Goal: Information Seeking & Learning: Compare options

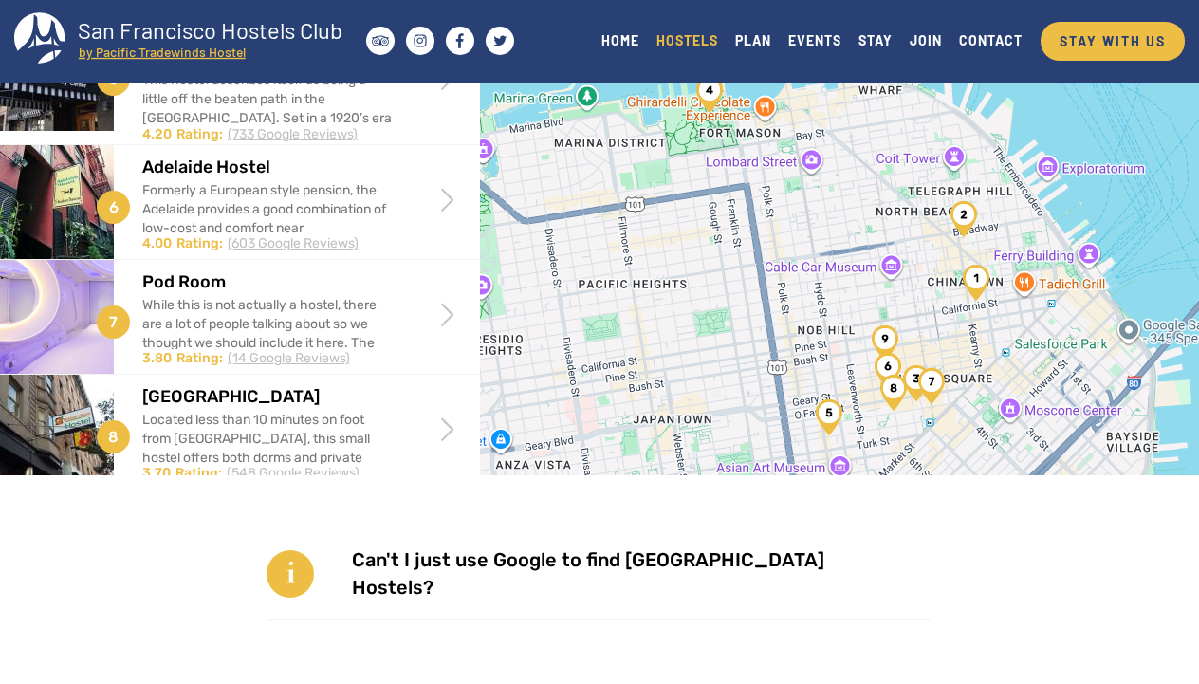
scroll to position [446, 0]
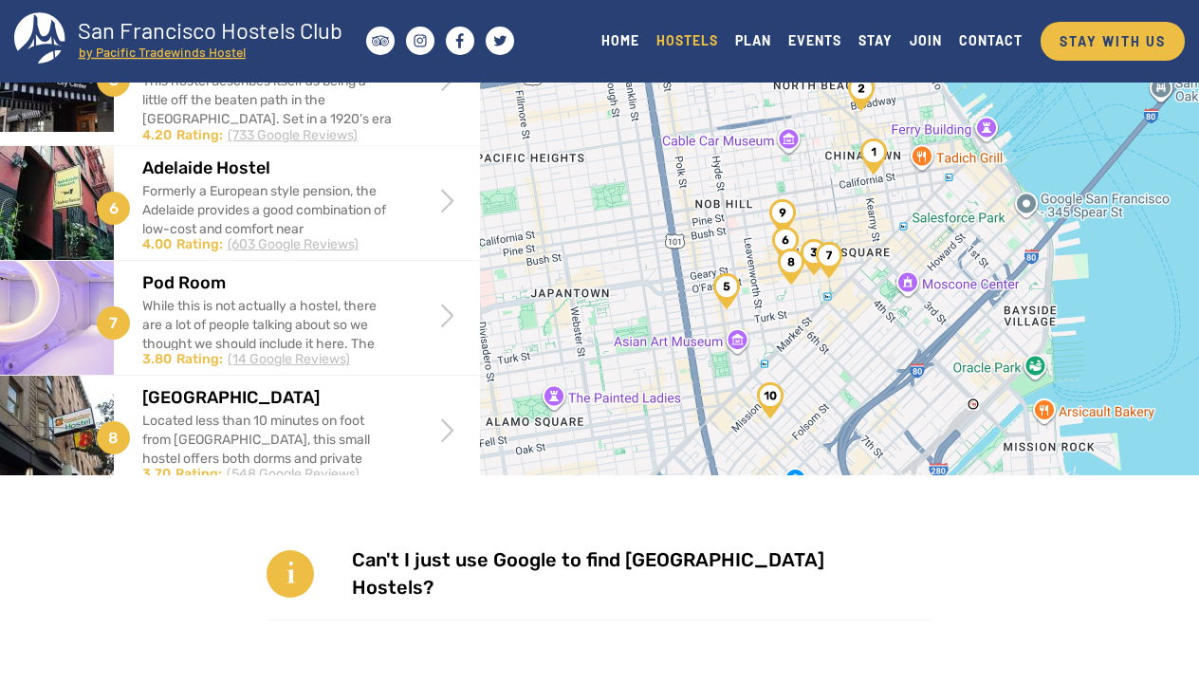
drag, startPoint x: 819, startPoint y: 321, endPoint x: 714, endPoint y: 193, distance: 165.2
click at [714, 193] on div at bounding box center [839, 320] width 719 height 684
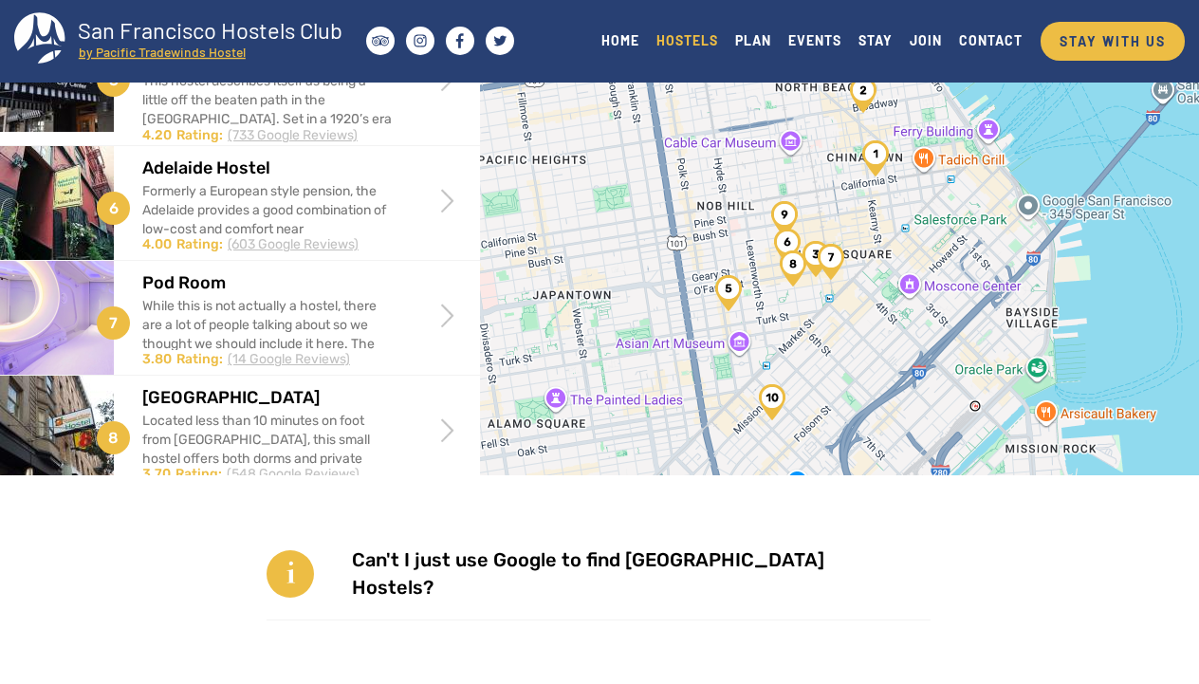
click at [785, 214] on img "Amsterdam Hostel" at bounding box center [784, 219] width 27 height 36
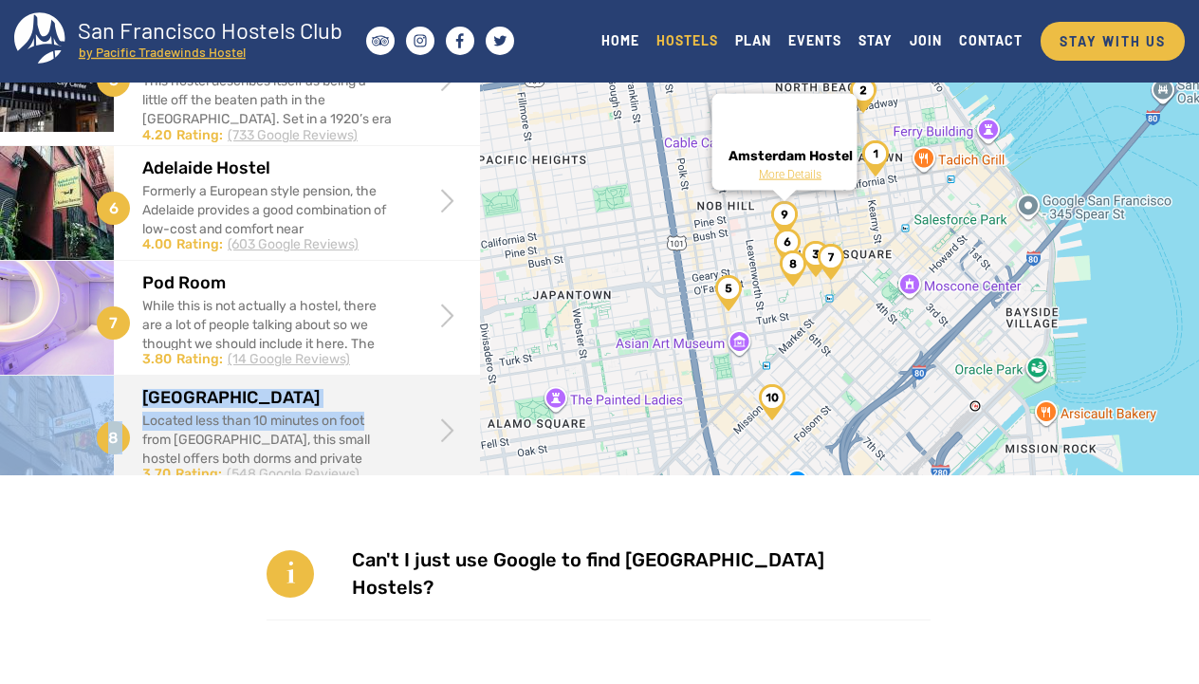
drag, startPoint x: 416, startPoint y: 363, endPoint x: 413, endPoint y: 420, distance: 57.0
click at [413, 420] on div "1 Pacific Tradewinds Hostel This is our hostel. Pacific Tradewinds Hostel is th…" at bounding box center [240, 126] width 480 height 1188
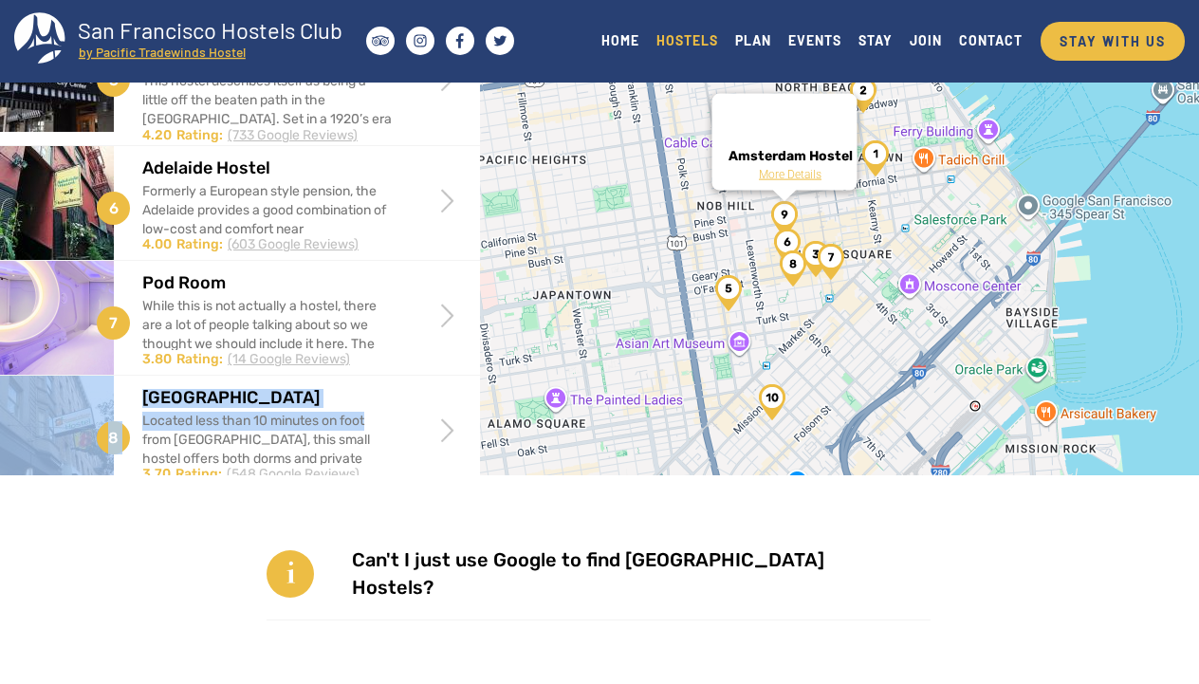
click at [629, 252] on div "Amsterdam Hostel More Details" at bounding box center [839, 320] width 719 height 684
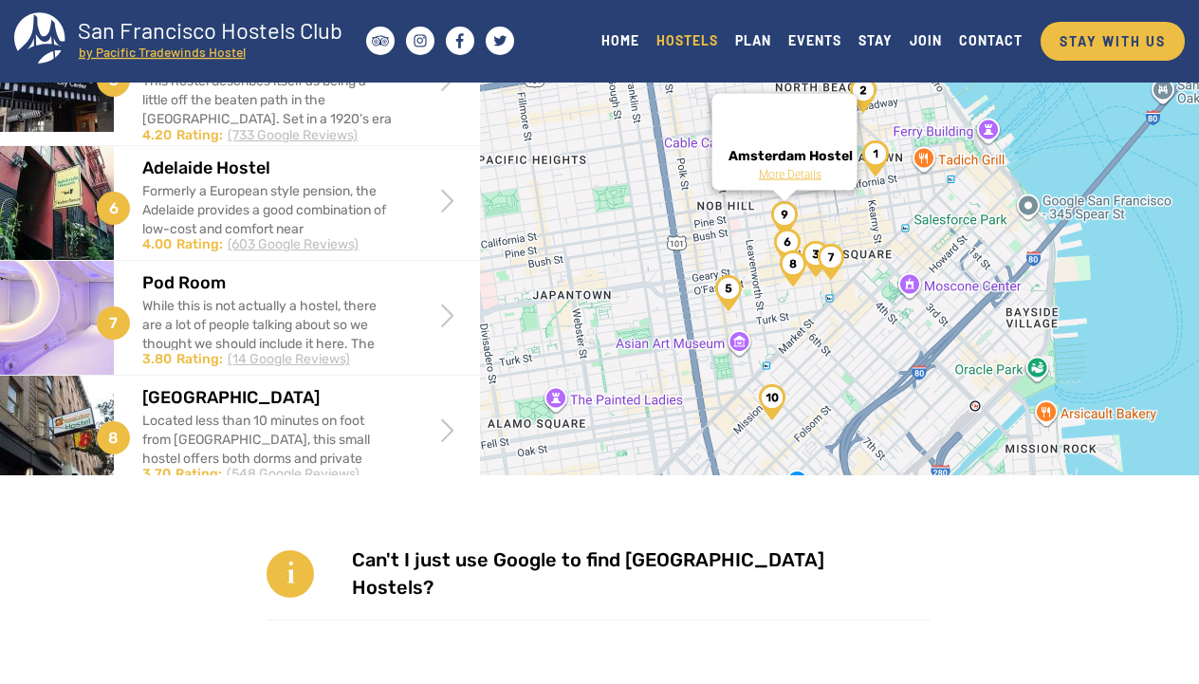
click at [629, 252] on div "Amsterdam Hostel More Details" at bounding box center [839, 320] width 719 height 684
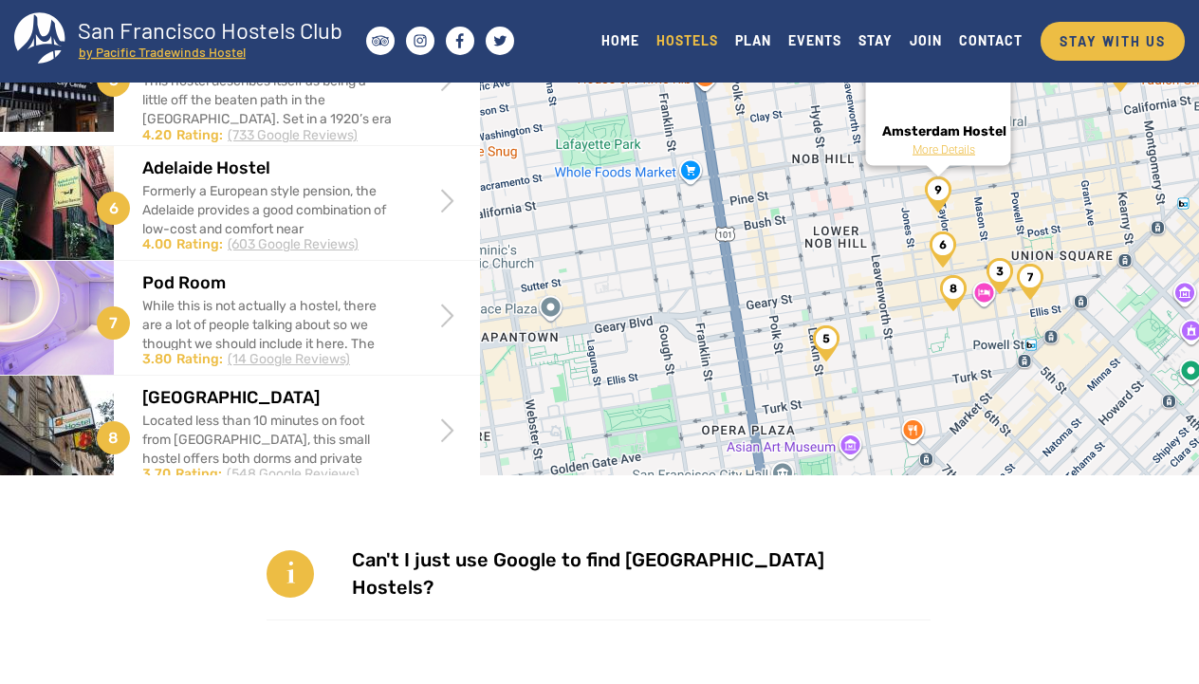
click at [950, 215] on div "Amsterdam Hostel More Details" at bounding box center [839, 320] width 719 height 684
click at [941, 200] on img "Amsterdam Hostel" at bounding box center [938, 194] width 27 height 36
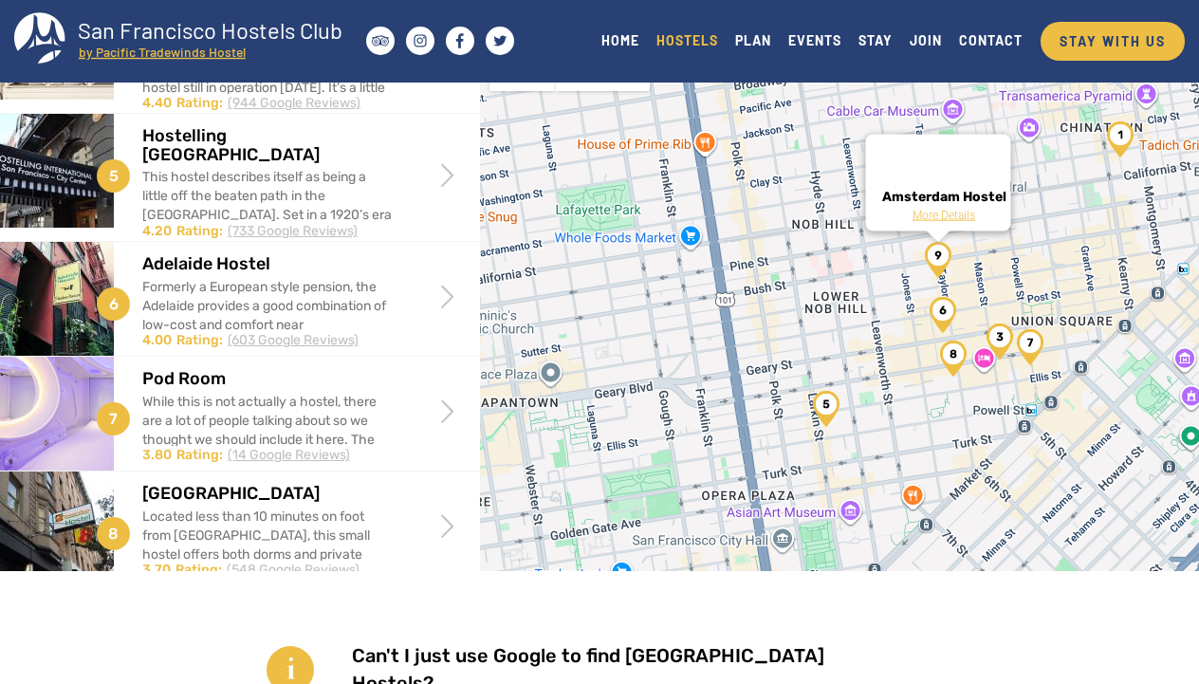
scroll to position [32, 0]
click at [1034, 356] on img "Pod Room" at bounding box center [1030, 345] width 27 height 36
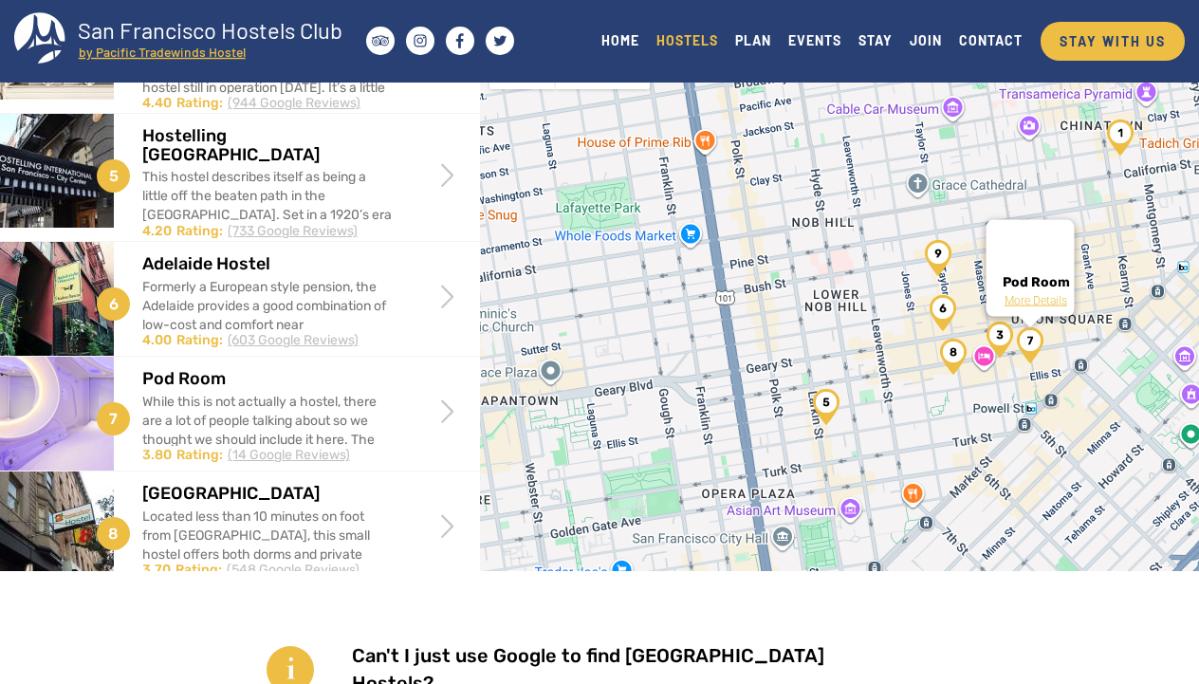
click at [1034, 356] on img "Pod Room" at bounding box center [1030, 345] width 27 height 36
click at [1007, 349] on img "Hostelling International - Downtown" at bounding box center [1000, 340] width 27 height 36
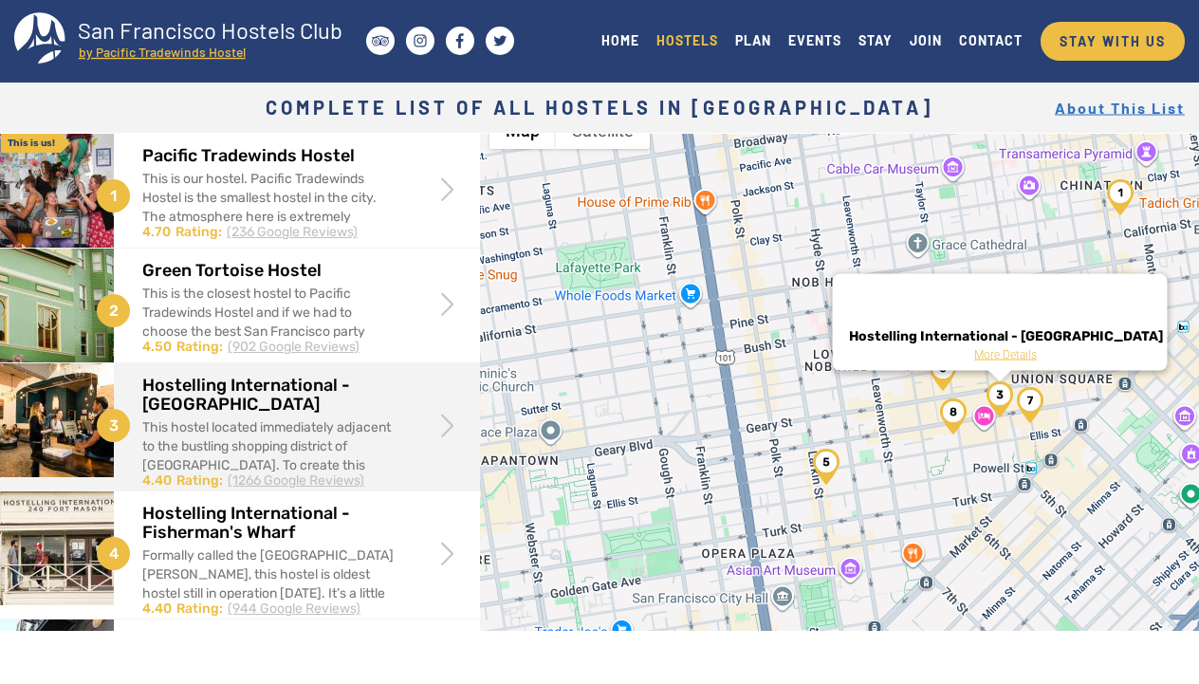
scroll to position [0, 0]
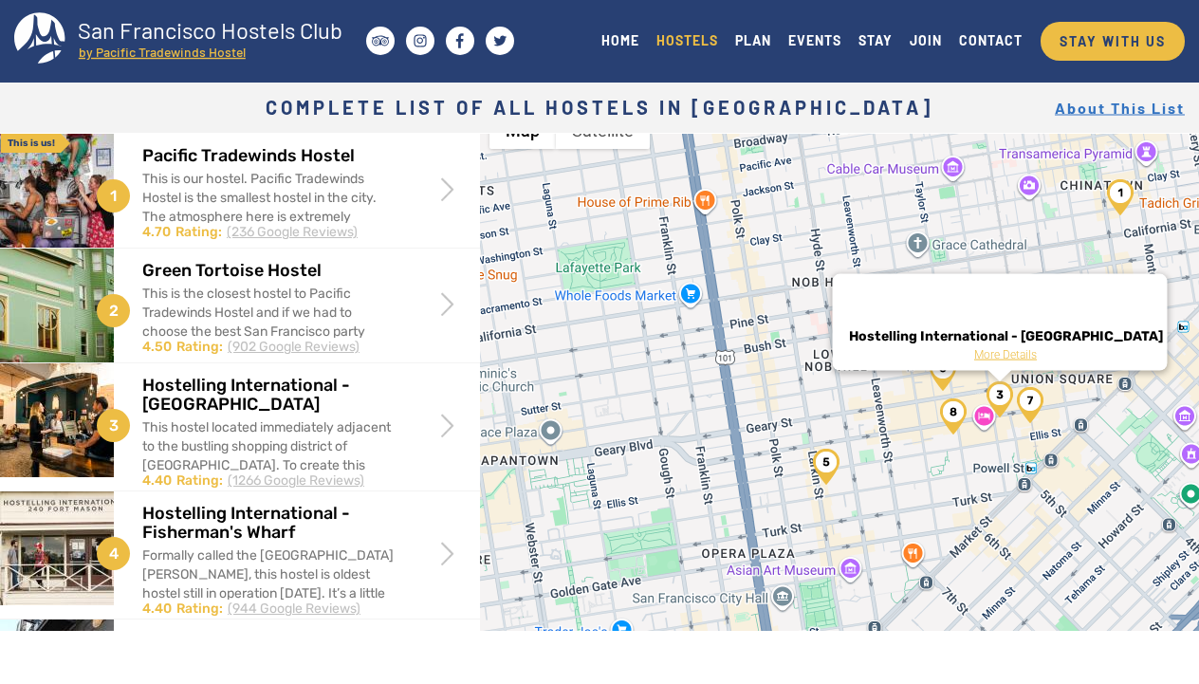
click at [852, 382] on div "Hostelling International - Downtown More Details" at bounding box center [839, 444] width 719 height 684
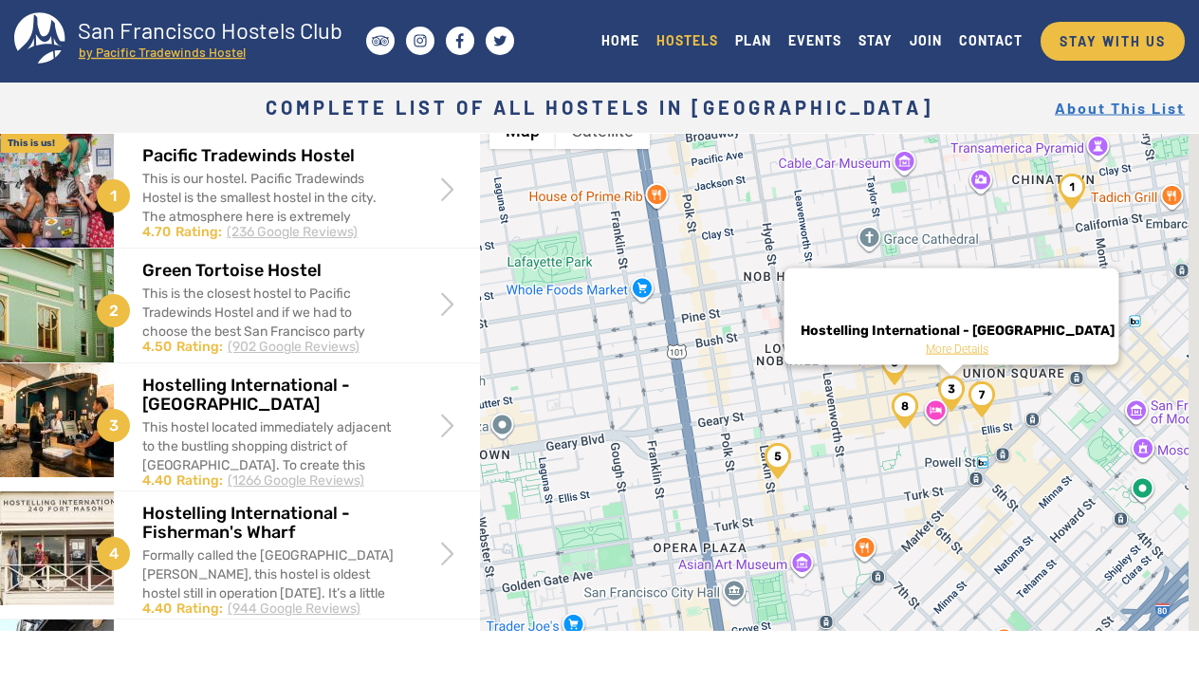
drag, startPoint x: 924, startPoint y: 397, endPoint x: 864, endPoint y: 391, distance: 60.1
click at [864, 391] on div "Hostelling International - Downtown More Details" at bounding box center [839, 444] width 719 height 684
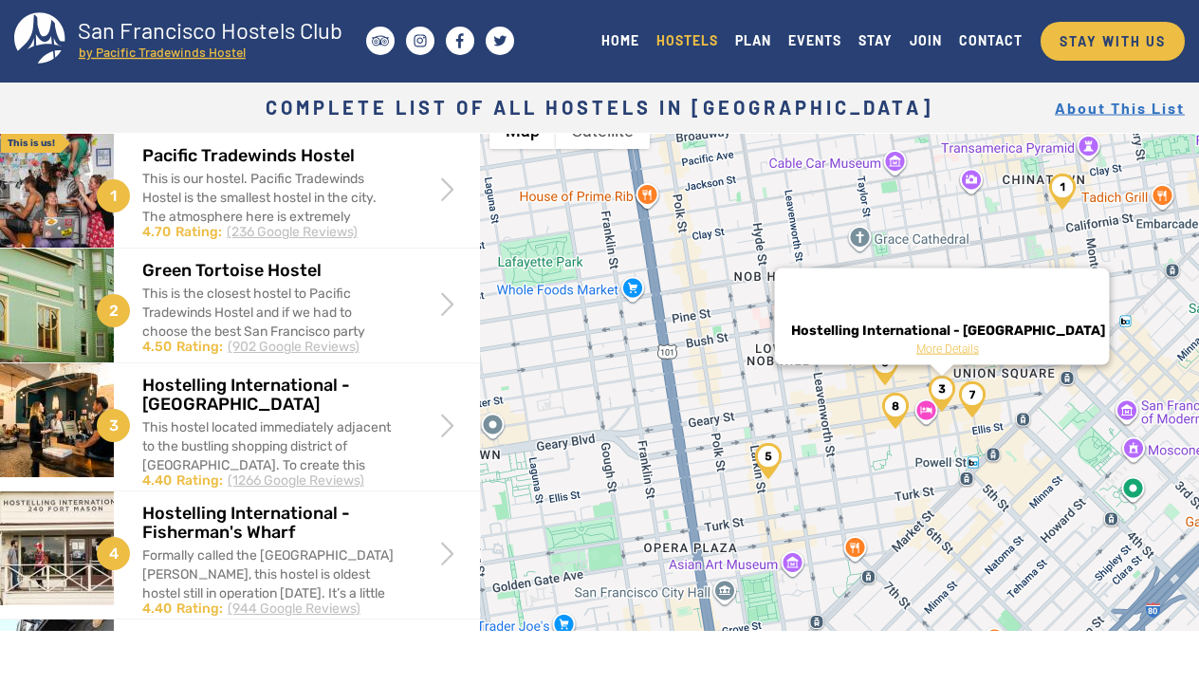
click at [977, 412] on img "Pod Room" at bounding box center [972, 399] width 27 height 36
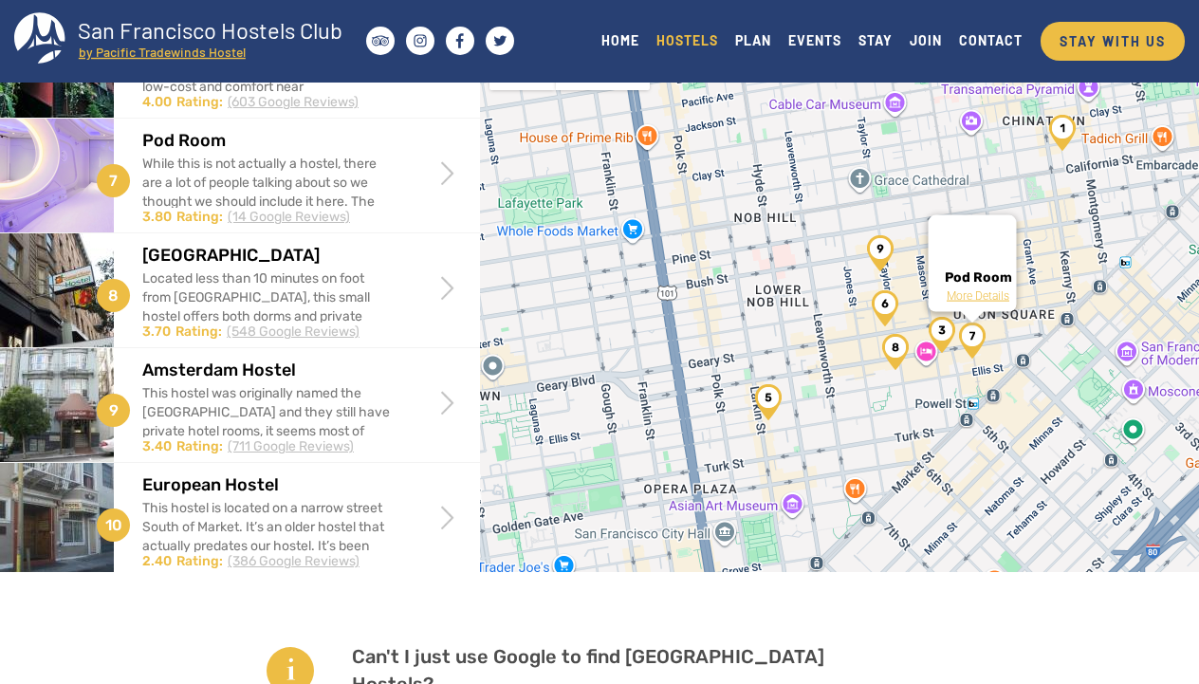
scroll to position [53, 0]
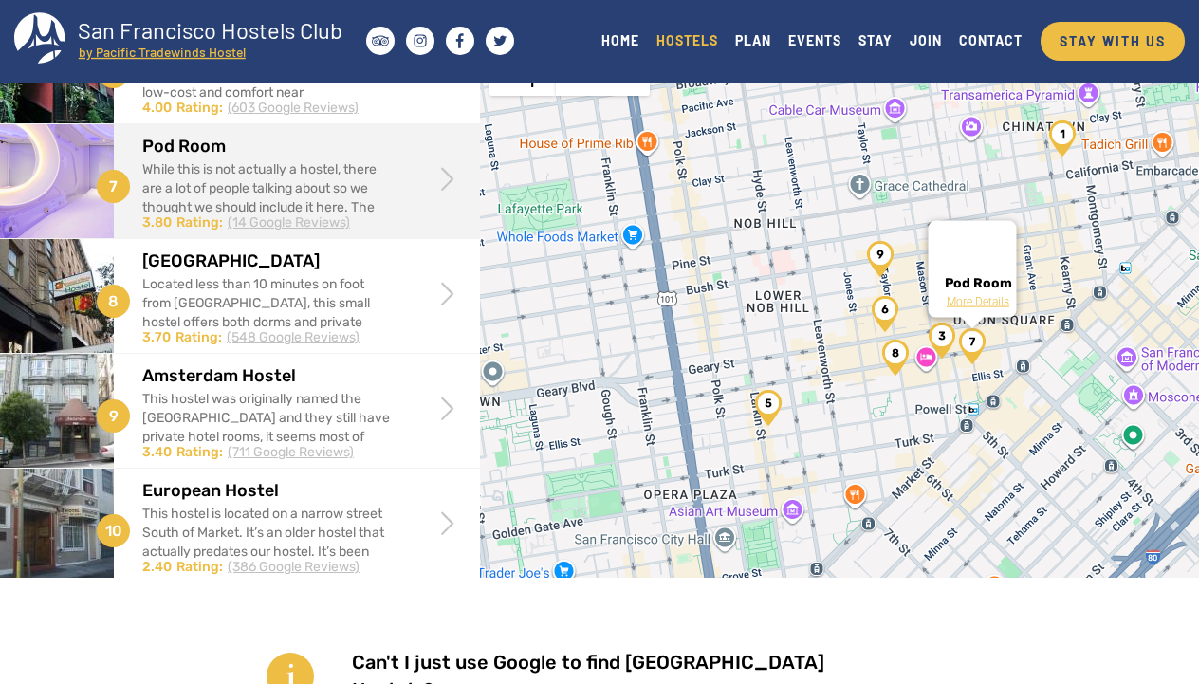
click at [456, 143] on div "Pod Room While this is not actually a hostel, there are a lot of people talking…" at bounding box center [297, 178] width 338 height 108
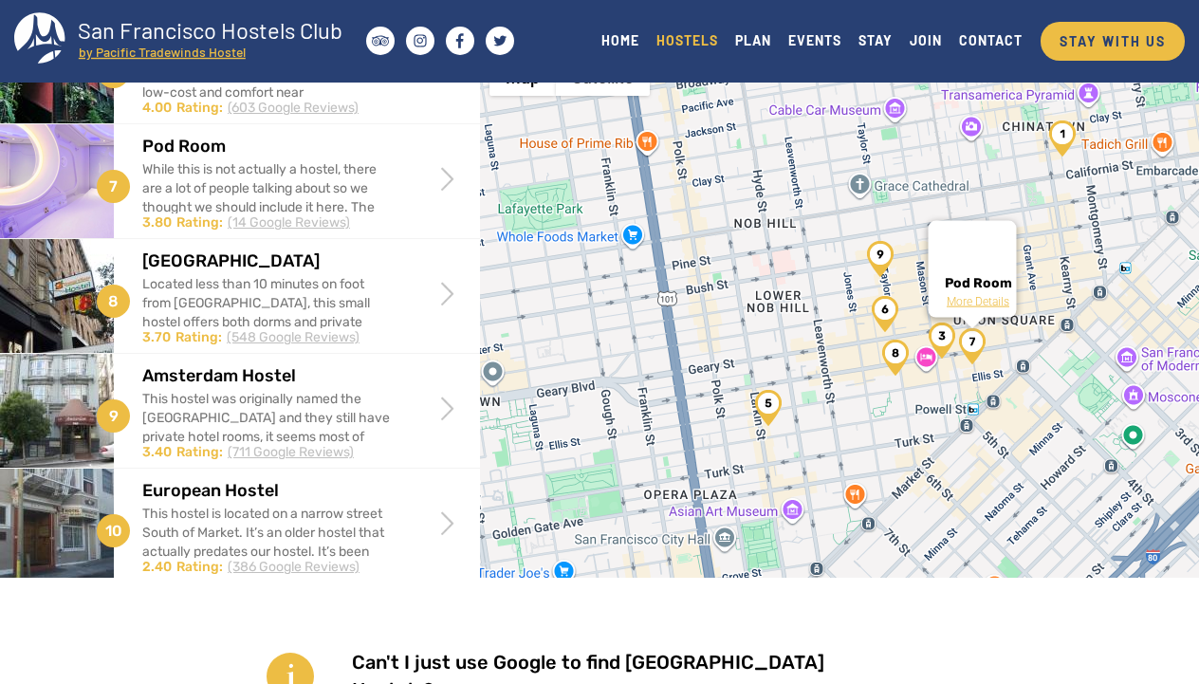
click at [944, 339] on img "Hostelling International - Downtown" at bounding box center [942, 341] width 27 height 36
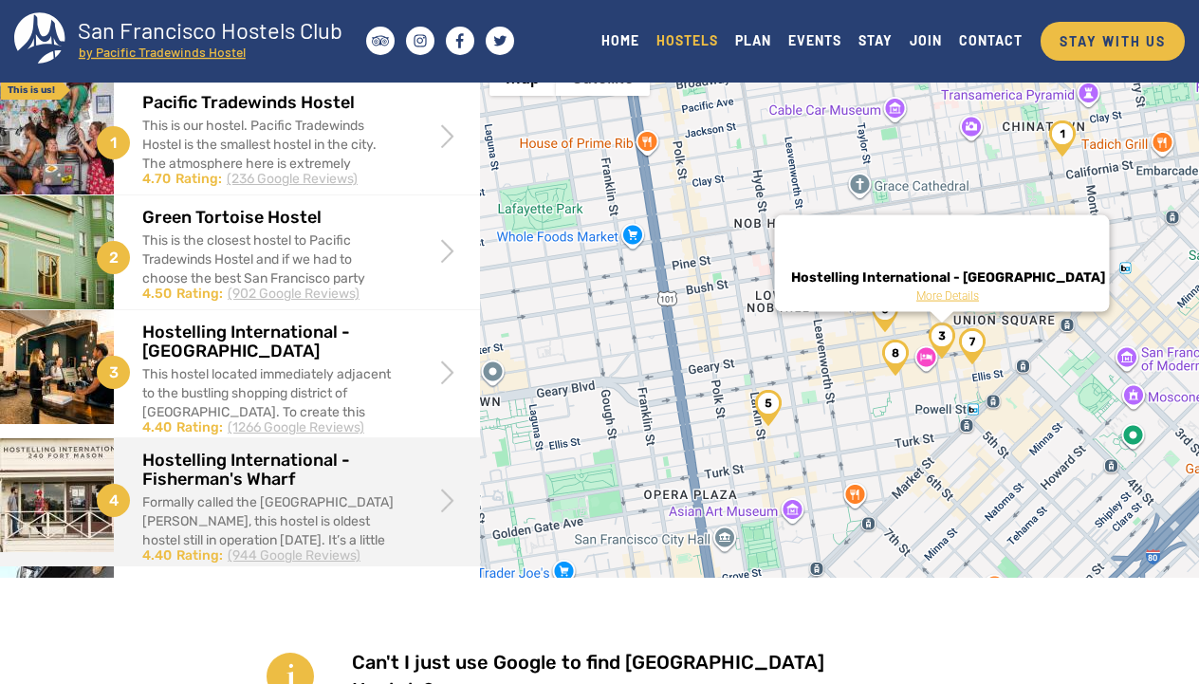
scroll to position [0, 0]
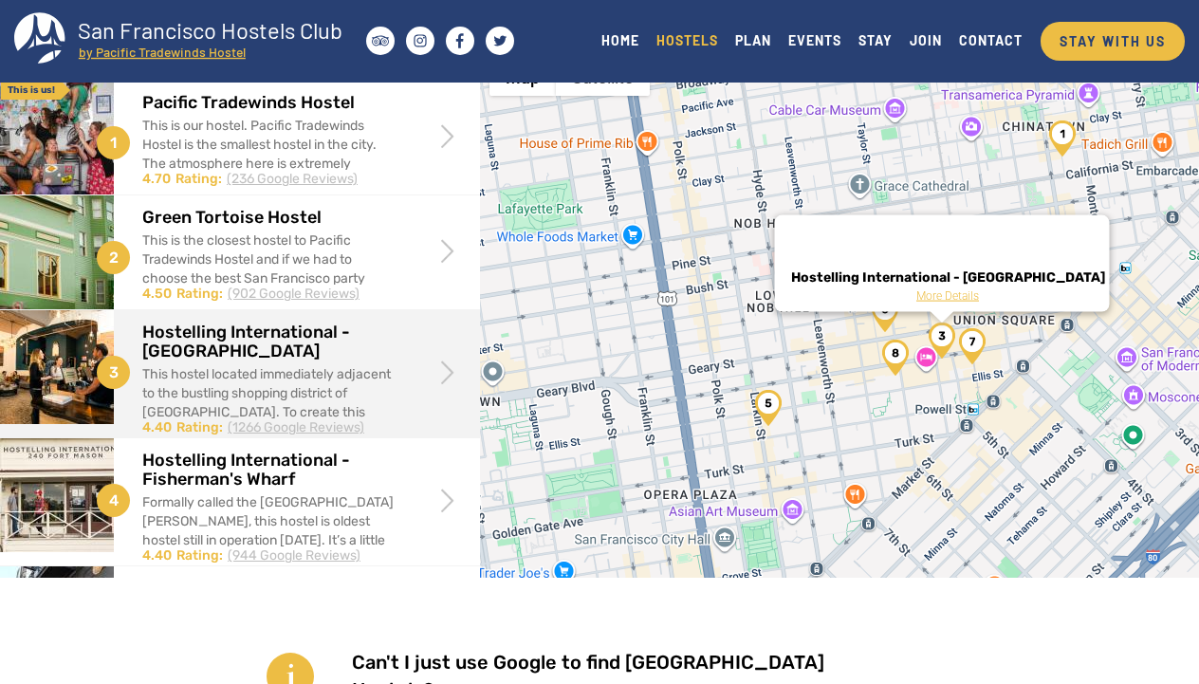
click at [434, 377] on span at bounding box center [448, 372] width 36 height 36
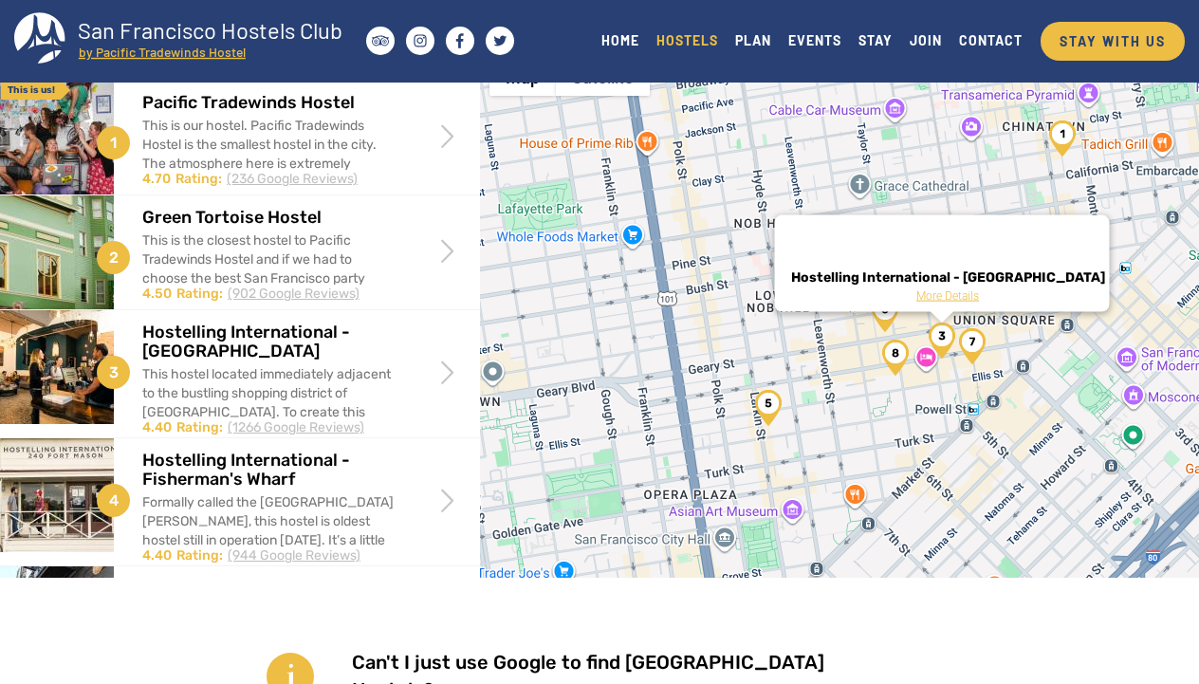
click at [897, 366] on img "Orange Village Hostel" at bounding box center [895, 358] width 27 height 36
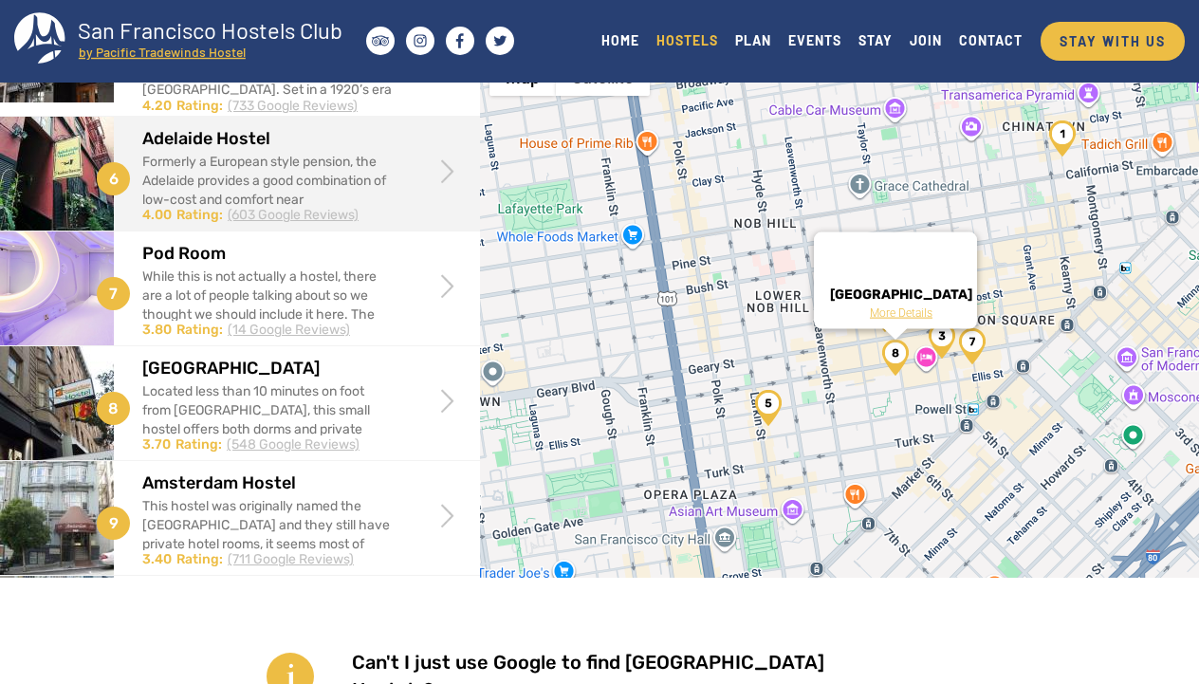
scroll to position [581, 0]
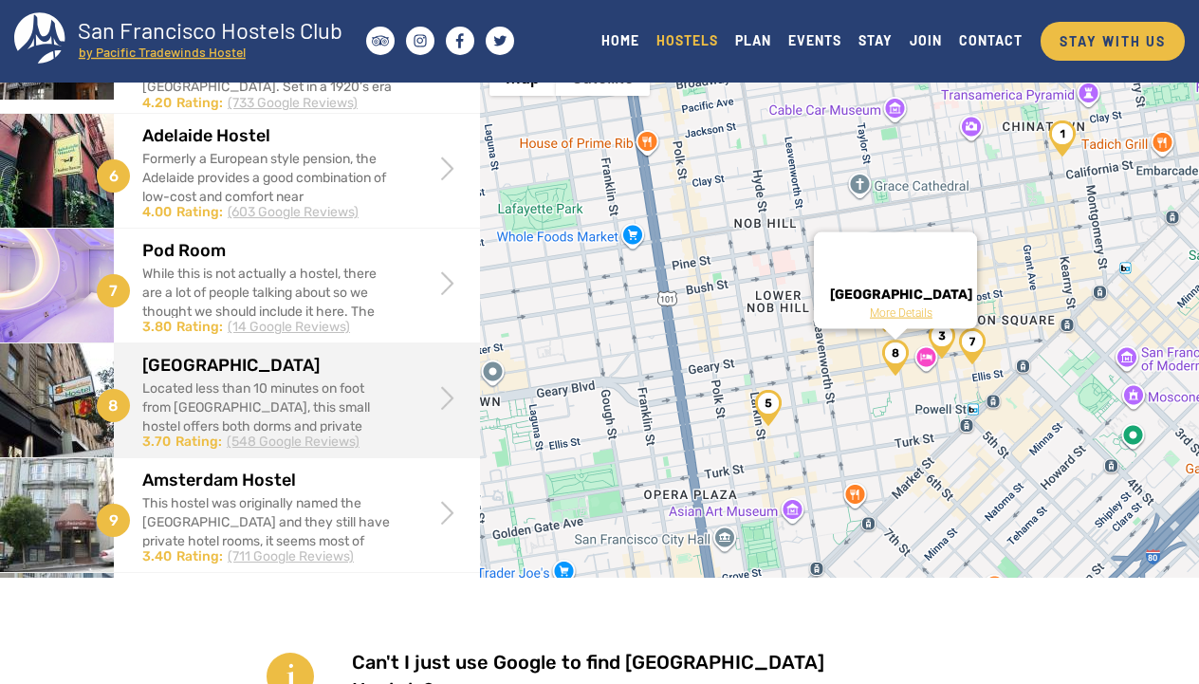
click at [443, 395] on span at bounding box center [448, 398] width 36 height 36
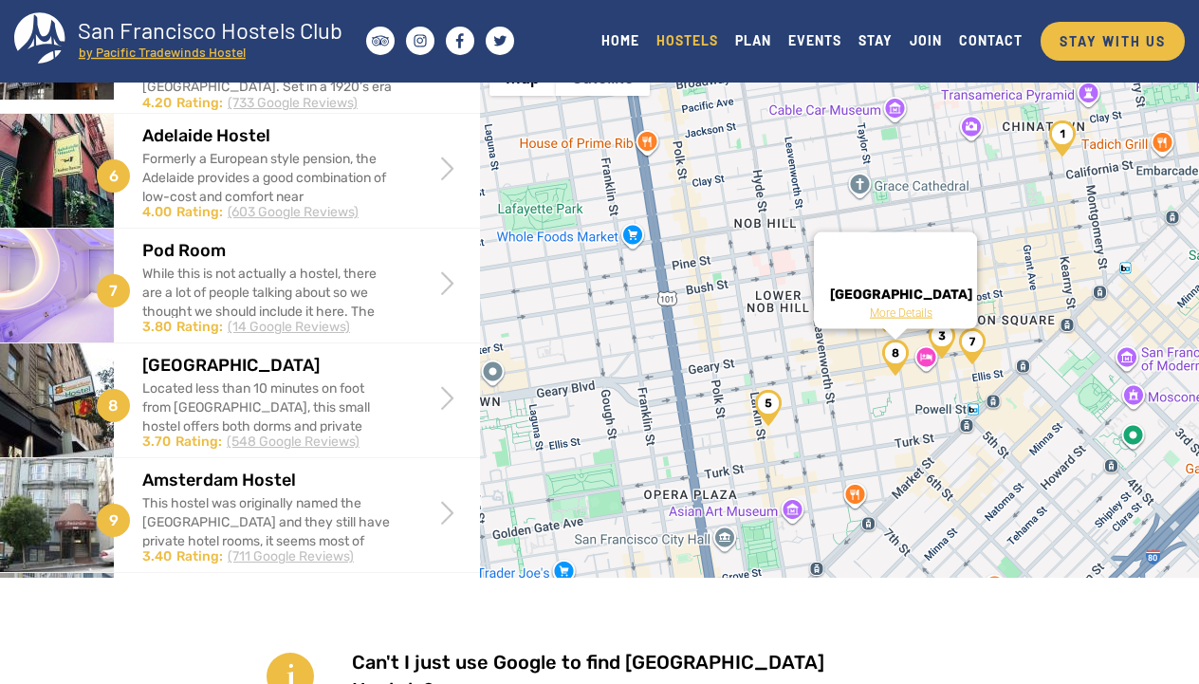
click at [861, 378] on div "Orange Village Hostel More Details" at bounding box center [839, 390] width 719 height 684
click at [978, 358] on img "Pod Room" at bounding box center [972, 346] width 27 height 36
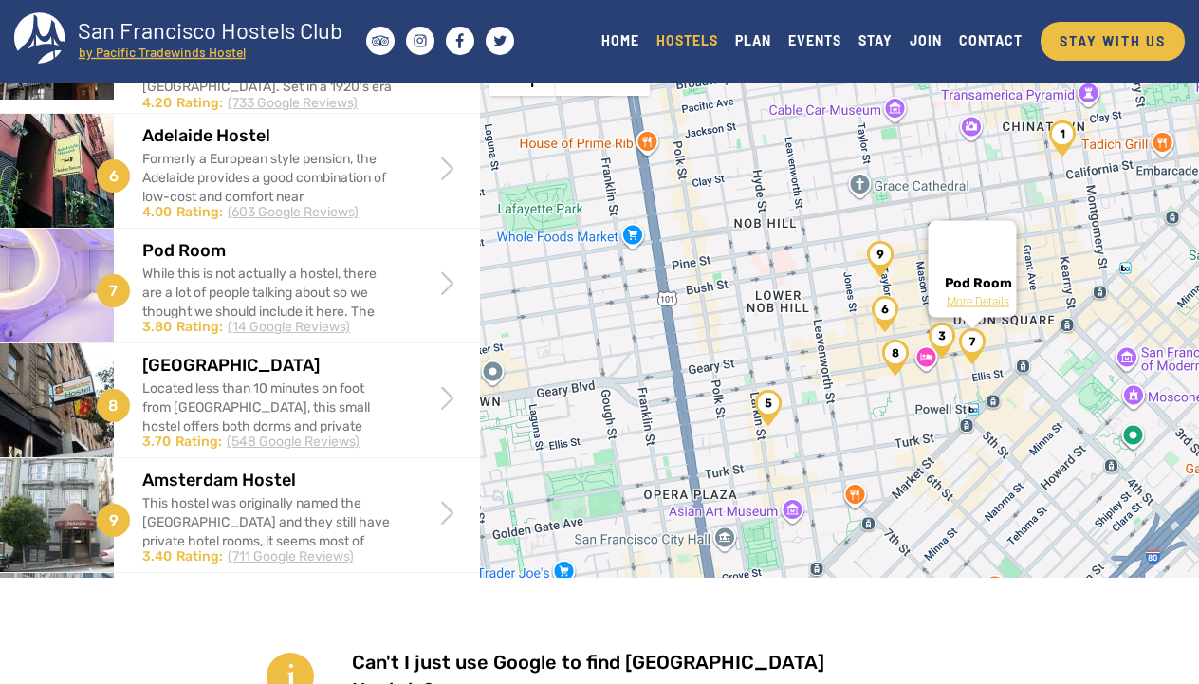
click at [885, 308] on img "Adelaide Hostel" at bounding box center [885, 314] width 27 height 36
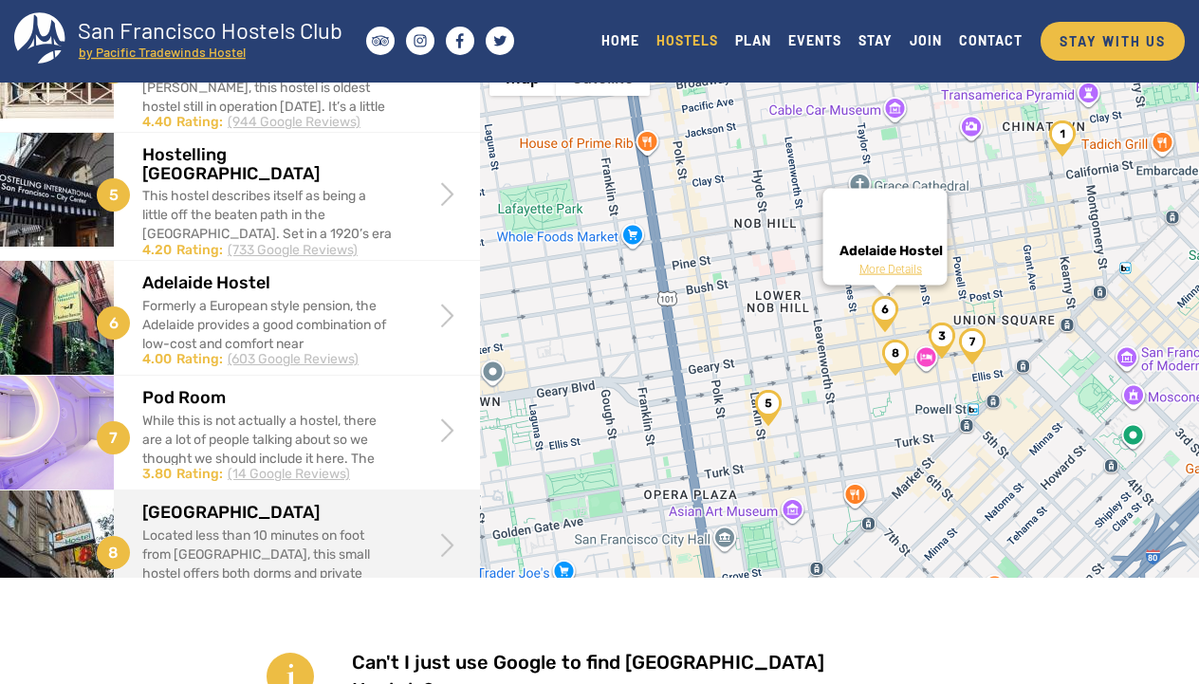
scroll to position [424, 0]
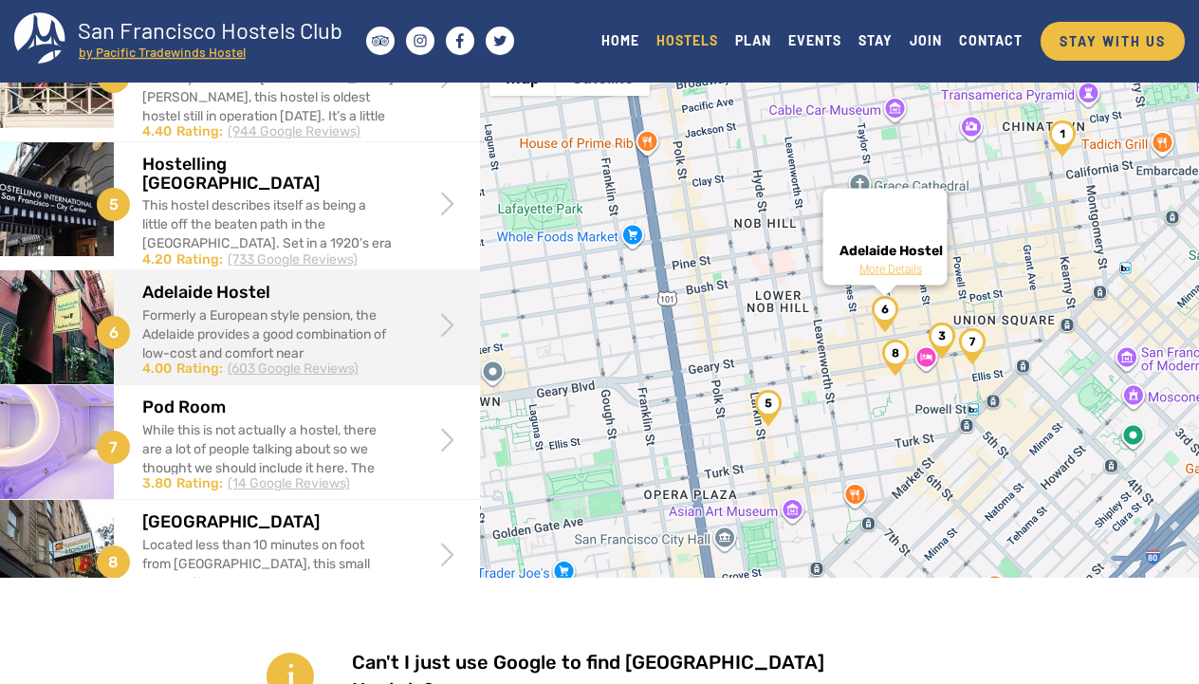
click at [457, 339] on link at bounding box center [448, 338] width 36 height 16
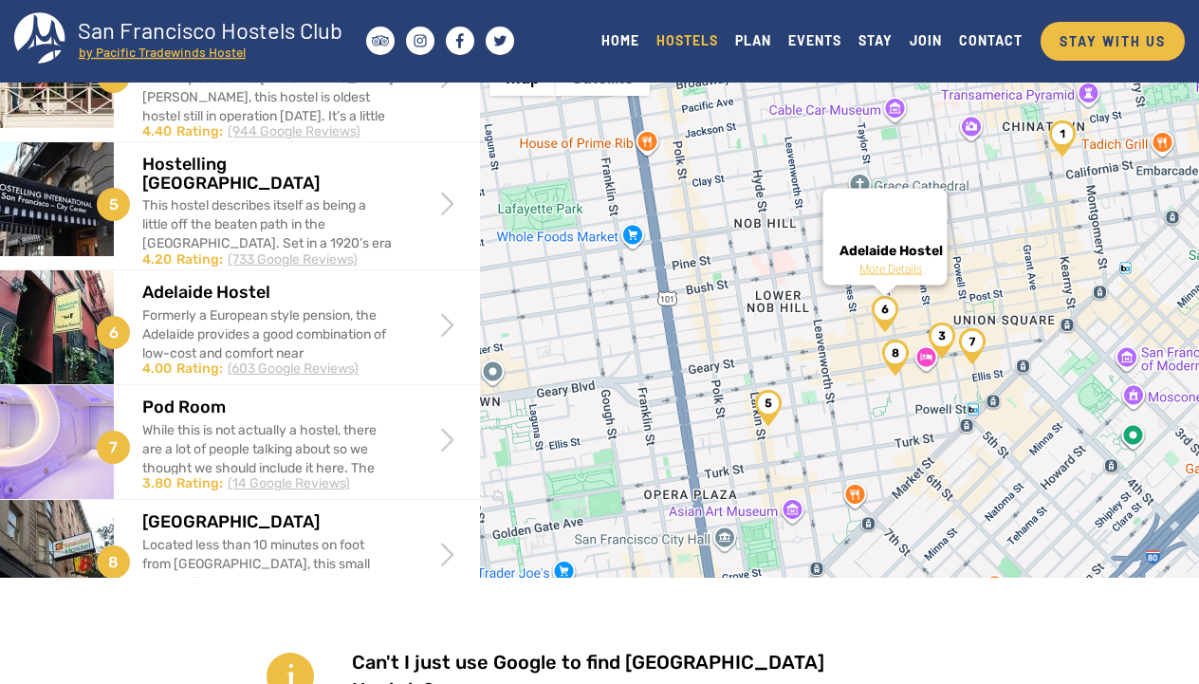
click at [969, 355] on img "Pod Room" at bounding box center [972, 346] width 27 height 36
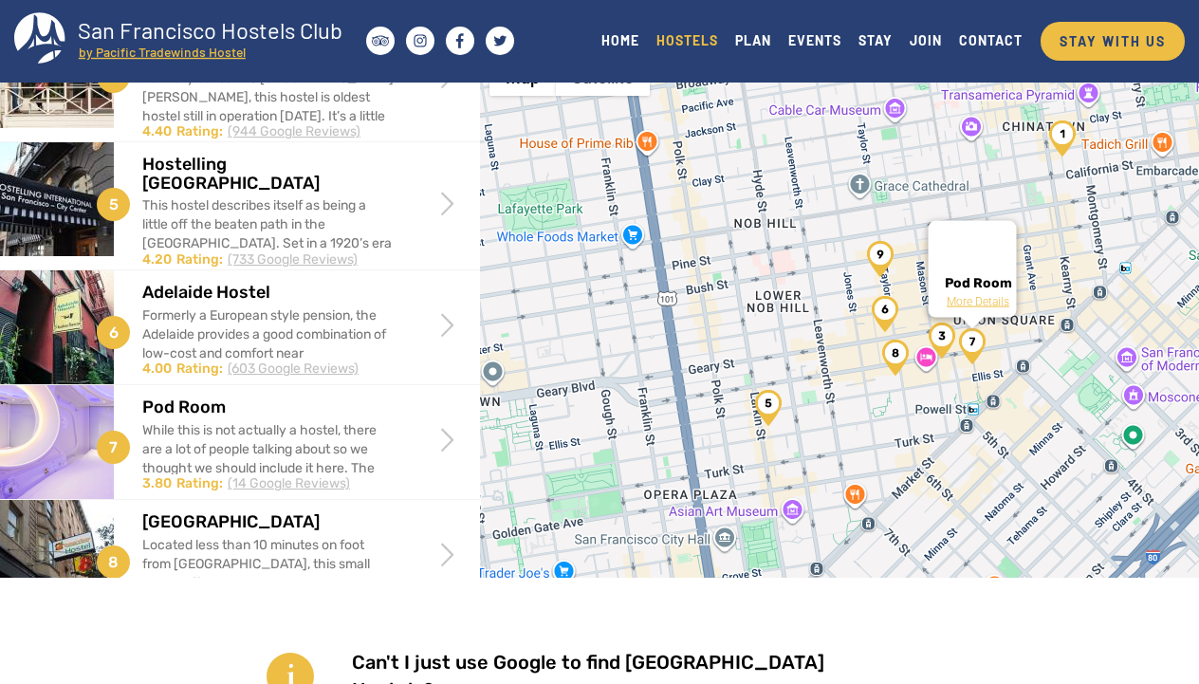
click at [886, 266] on img "Amsterdam Hostel" at bounding box center [880, 259] width 27 height 36
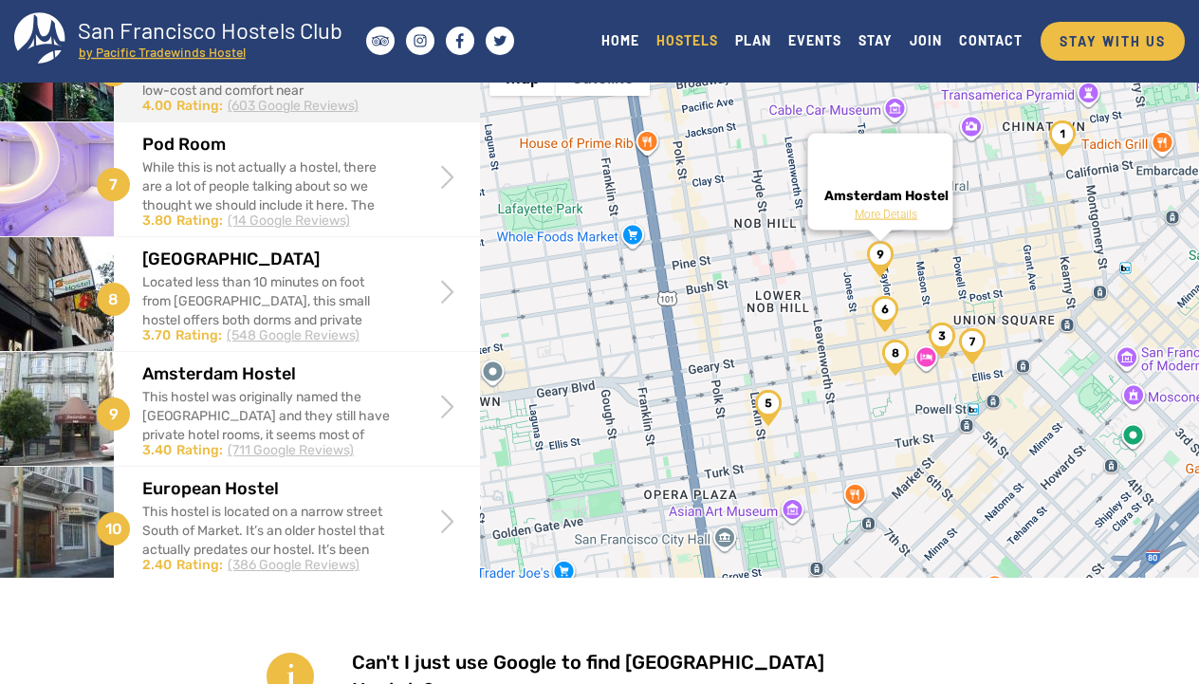
scroll to position [685, 0]
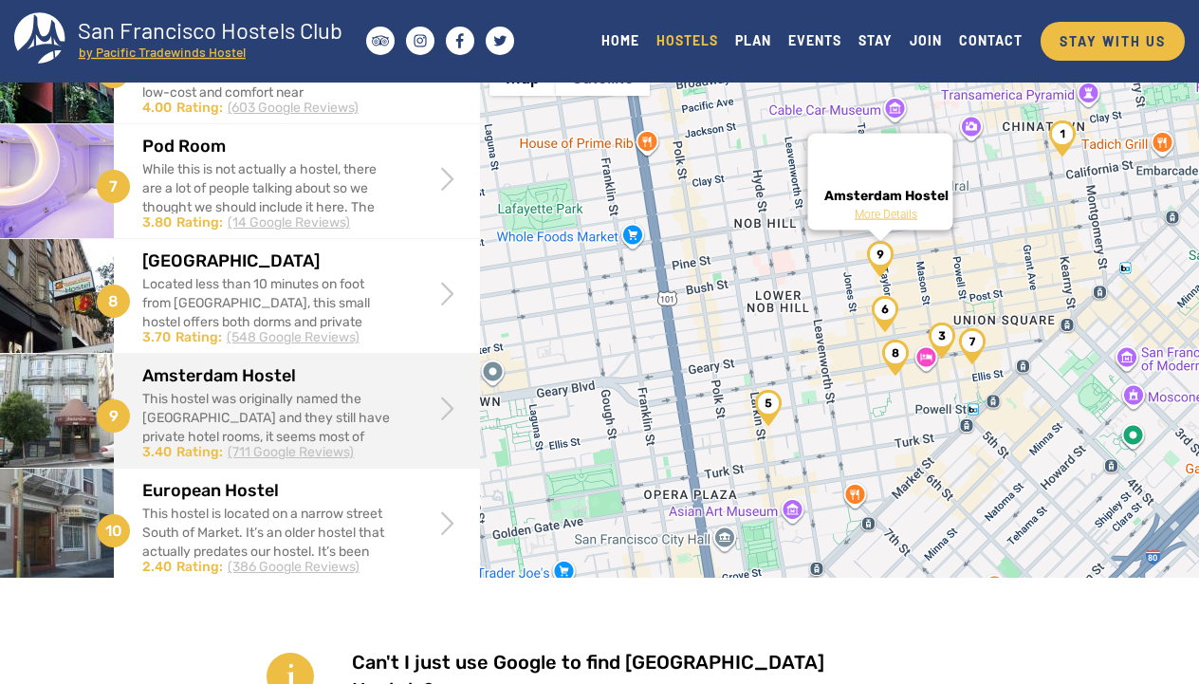
click at [318, 390] on div "This hostel was originally named the [GEOGRAPHIC_DATA] and they still have priv…" at bounding box center [268, 466] width 252 height 152
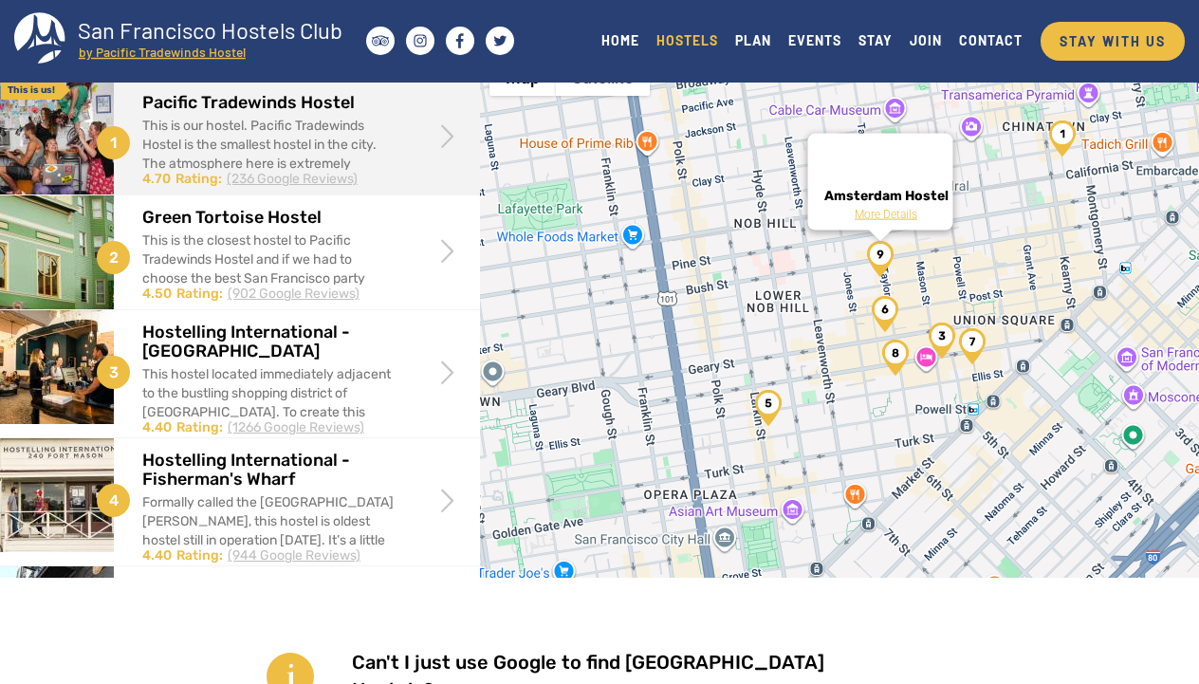
scroll to position [0, 0]
click at [358, 145] on div "This is our hostel. Pacific Tradewinds Hostel is the smallest hostel in the cit…" at bounding box center [268, 193] width 252 height 152
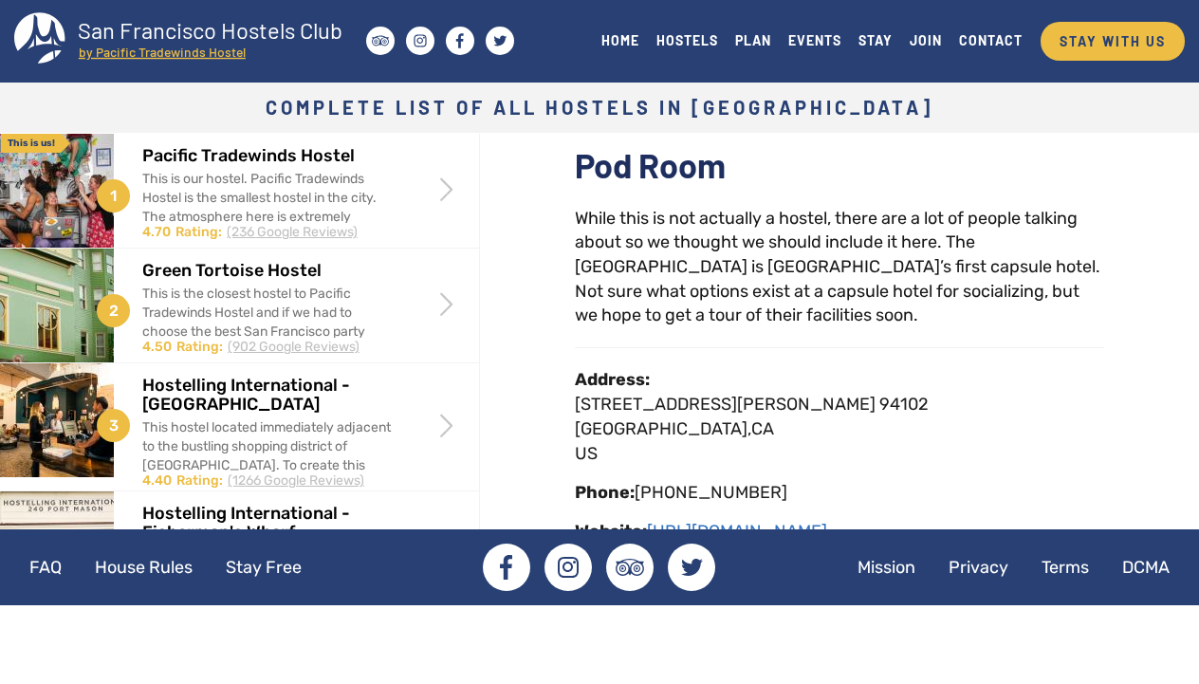
scroll to position [96, 0]
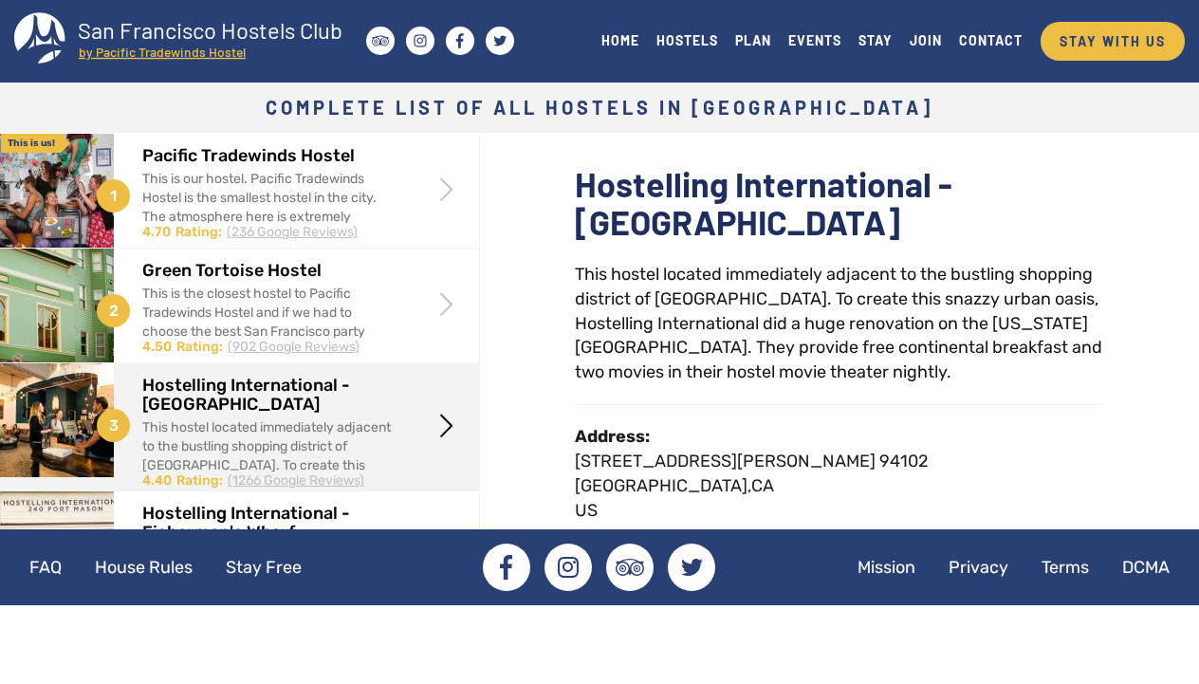
scroll to position [78, 0]
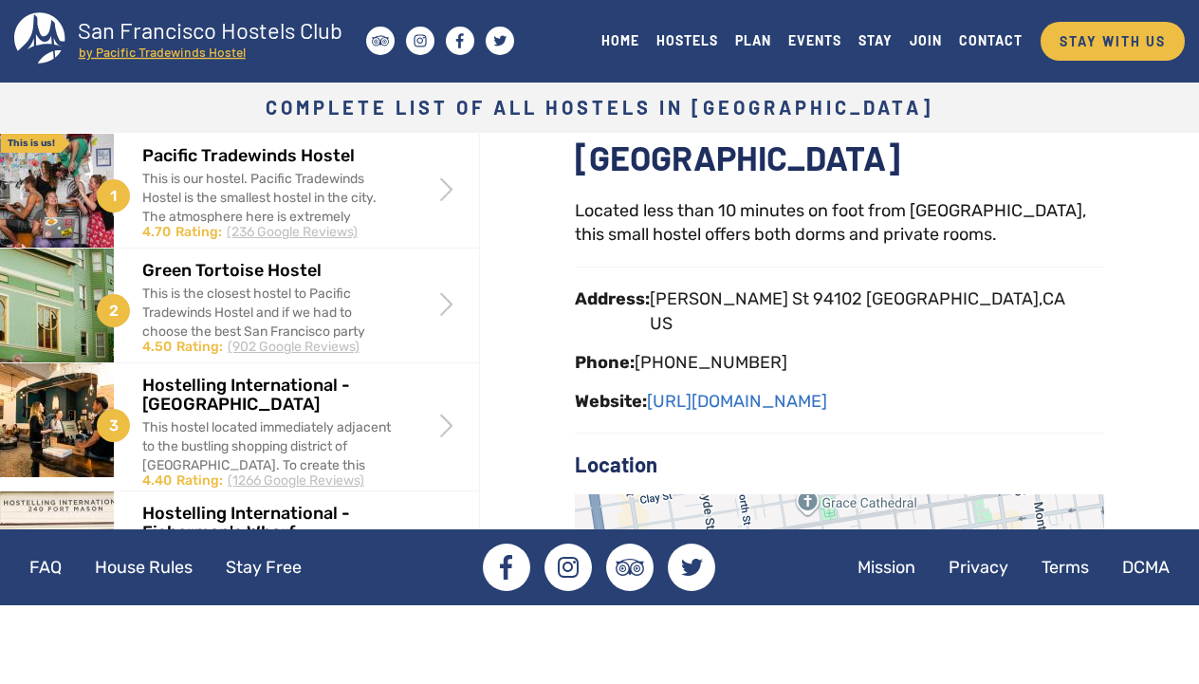
scroll to position [107, 0]
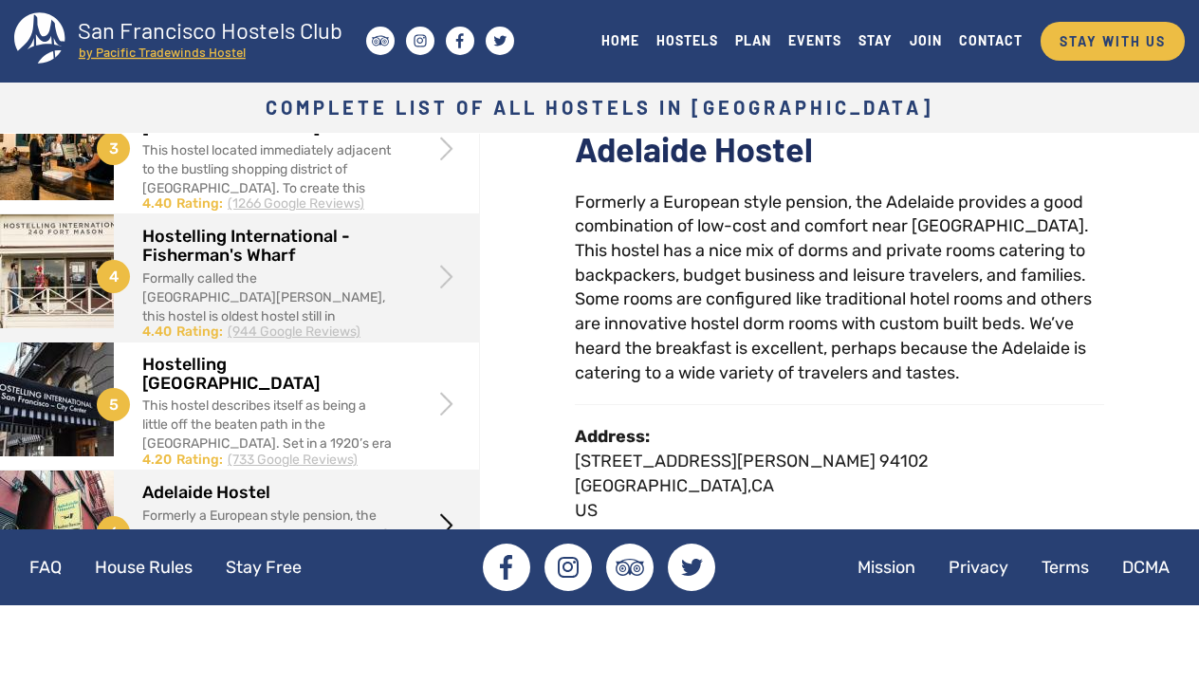
scroll to position [280, 0]
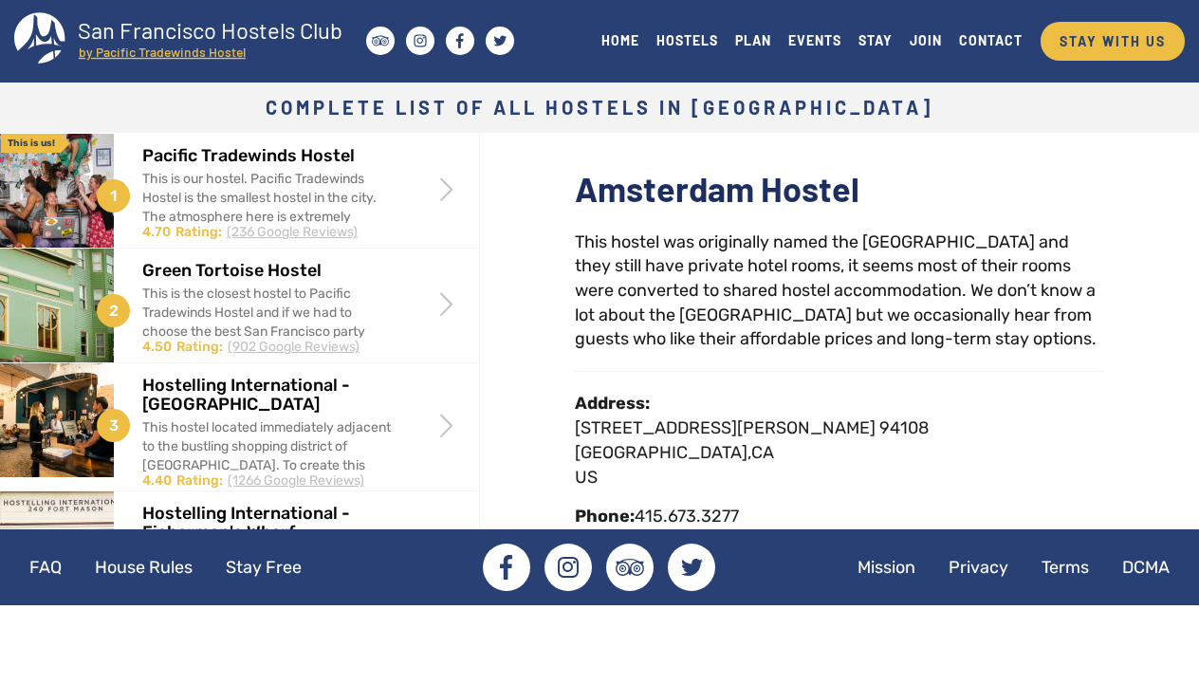
scroll to position [75, 0]
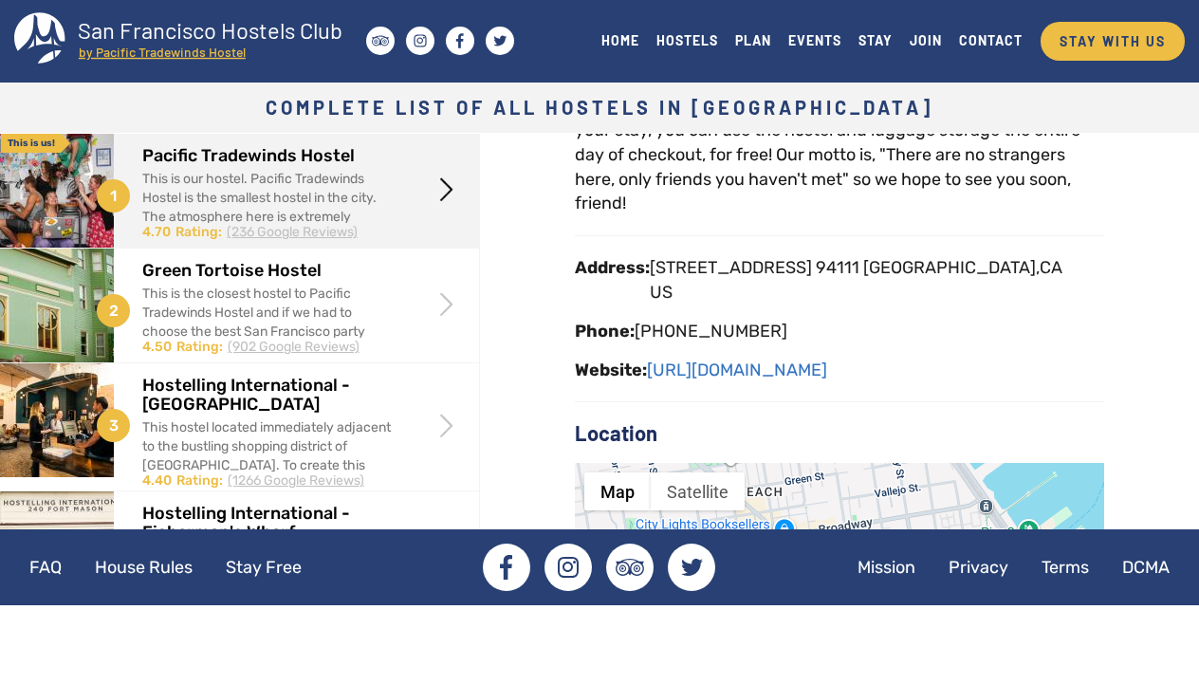
scroll to position [375, 0]
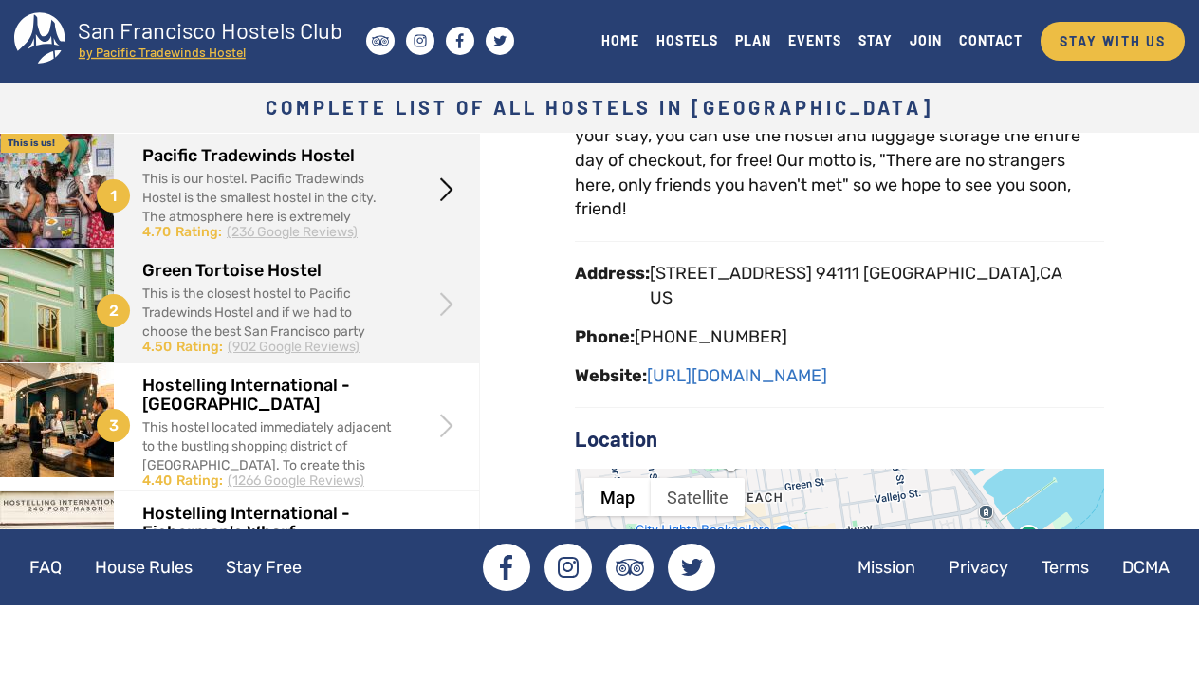
click at [455, 289] on span at bounding box center [447, 304] width 36 height 36
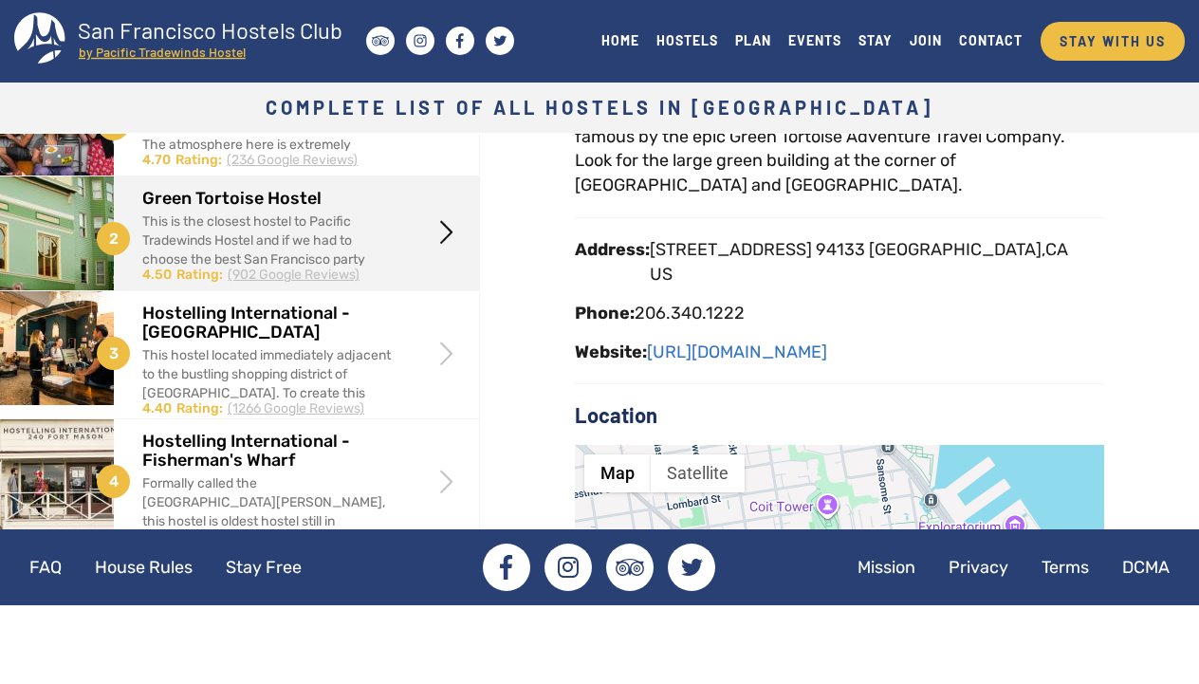
scroll to position [74, 0]
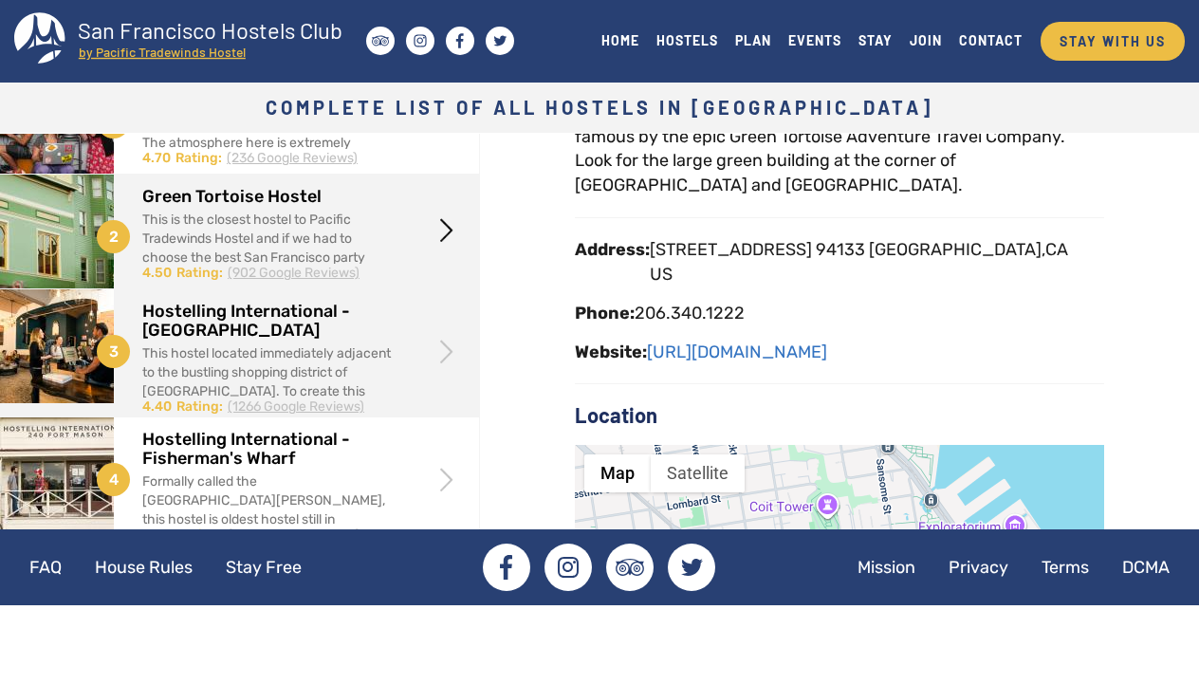
click at [444, 345] on span at bounding box center [447, 351] width 36 height 36
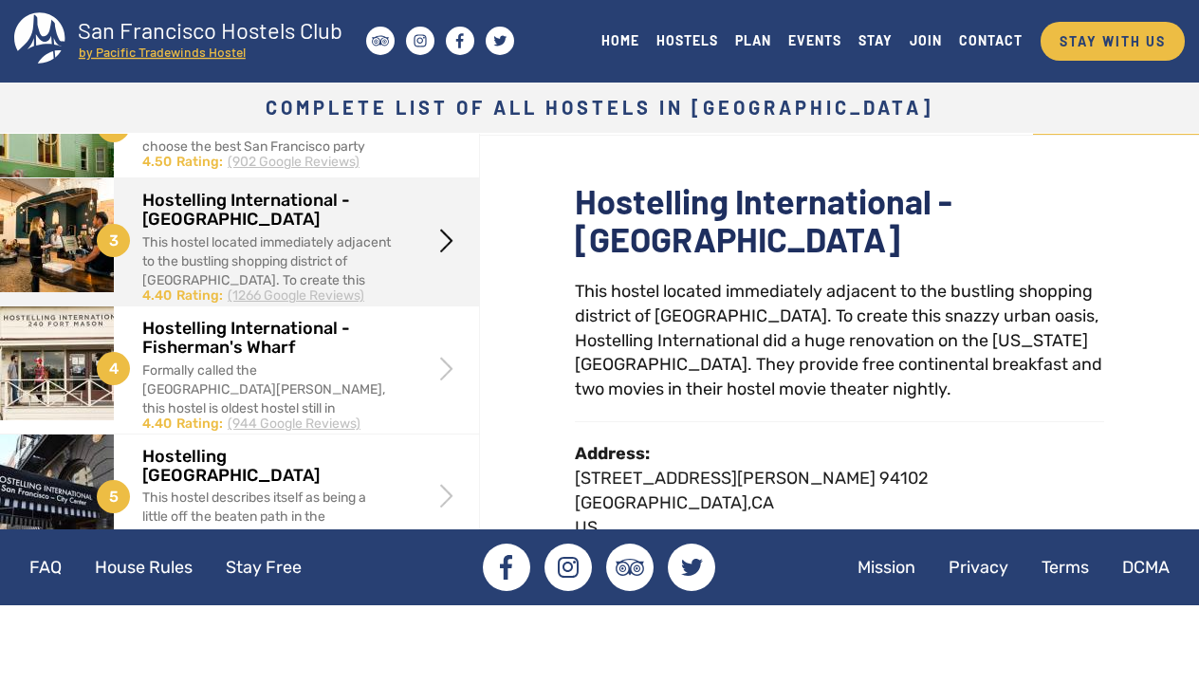
scroll to position [193, 0]
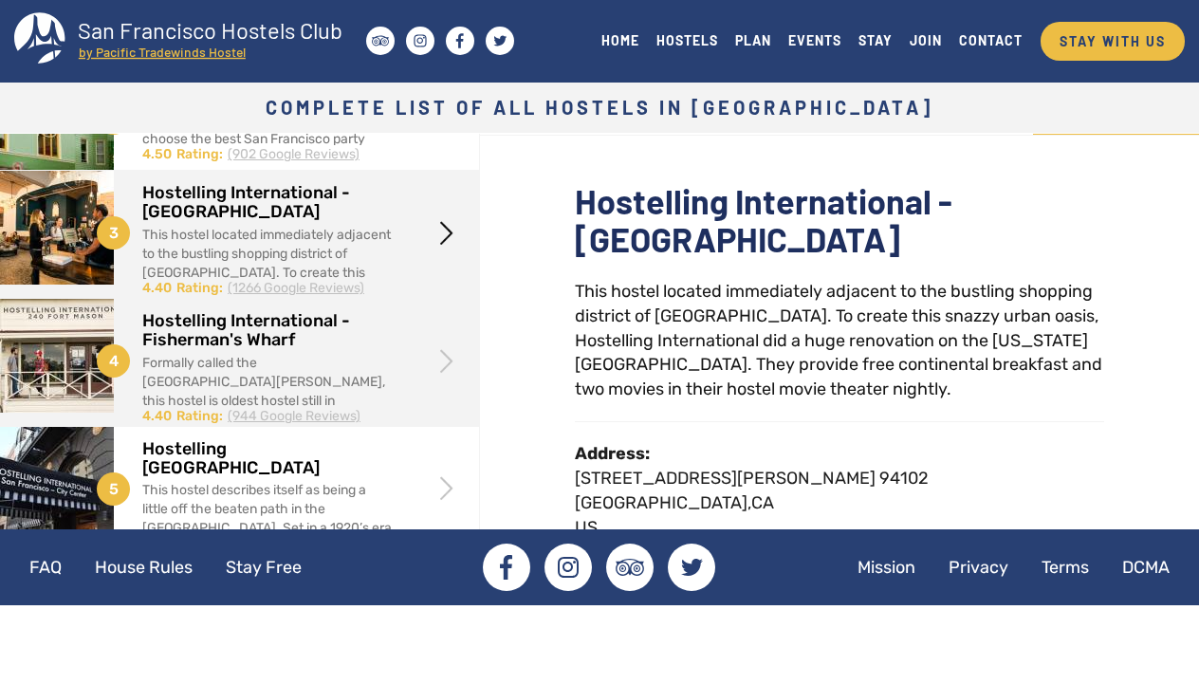
click at [453, 352] on span at bounding box center [447, 360] width 36 height 36
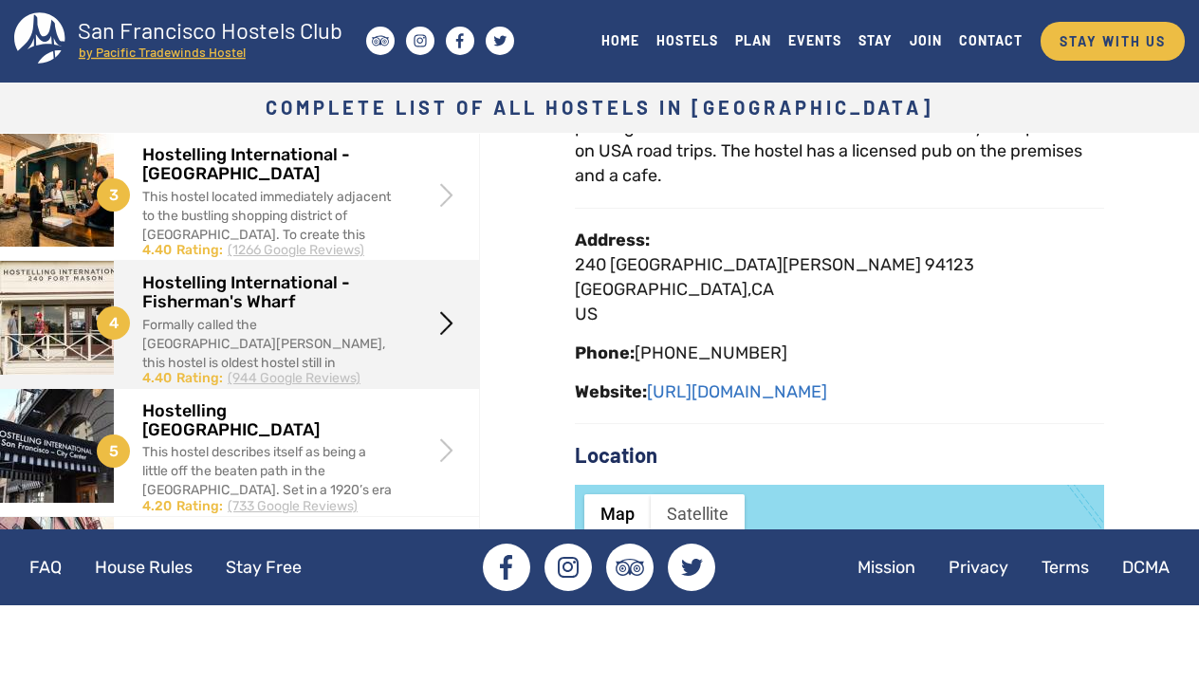
scroll to position [244, 0]
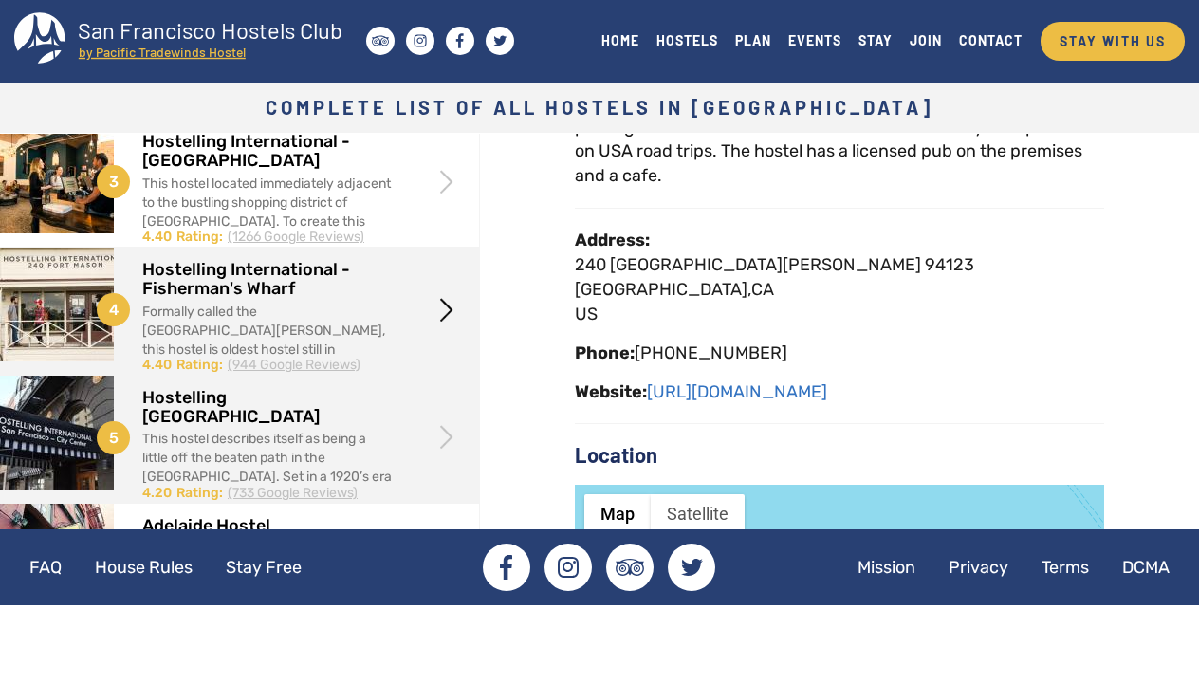
click at [446, 423] on span at bounding box center [447, 437] width 36 height 36
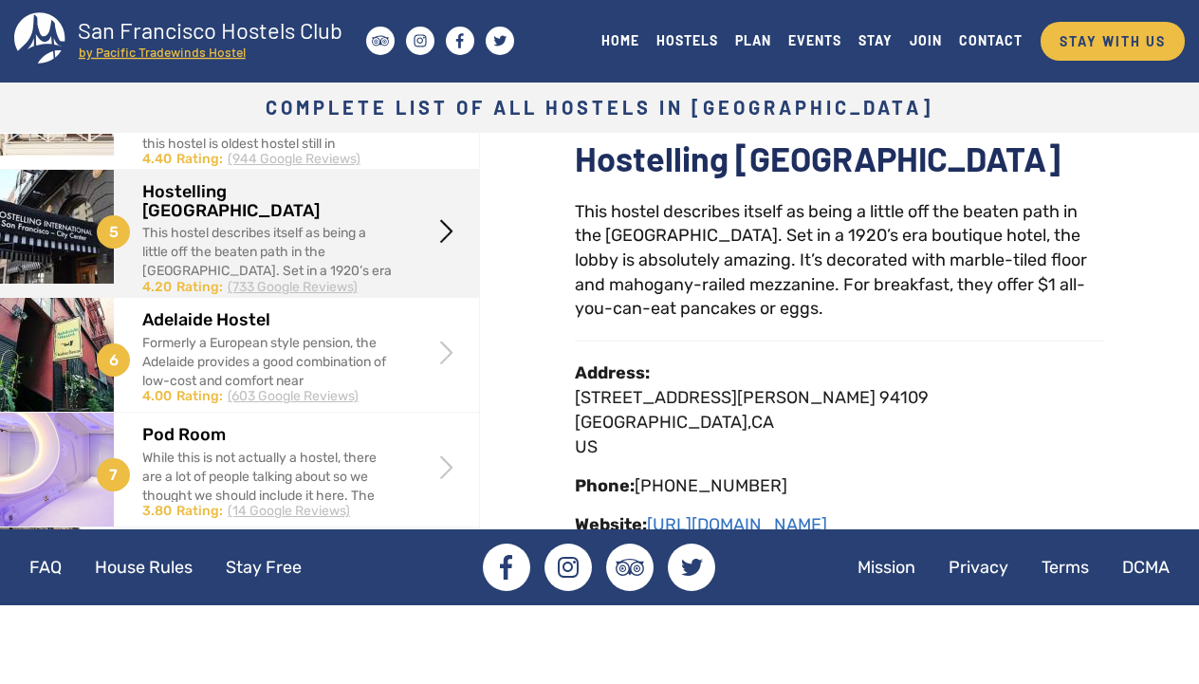
scroll to position [489, 0]
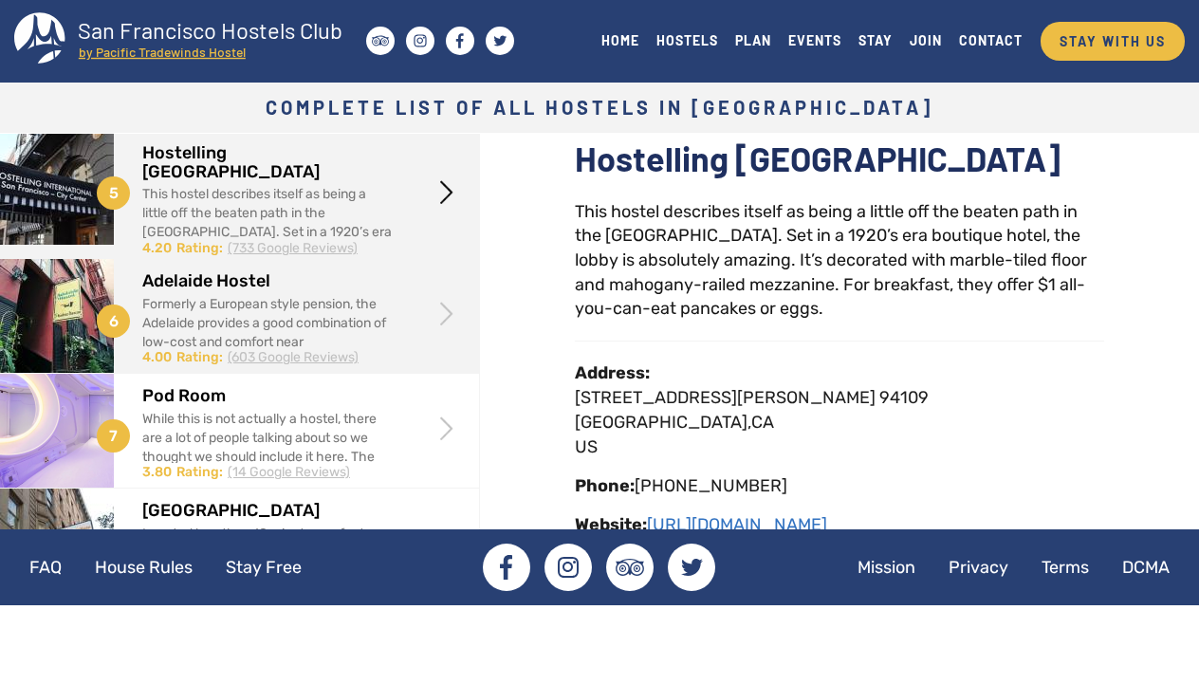
click at [444, 312] on span at bounding box center [447, 314] width 36 height 36
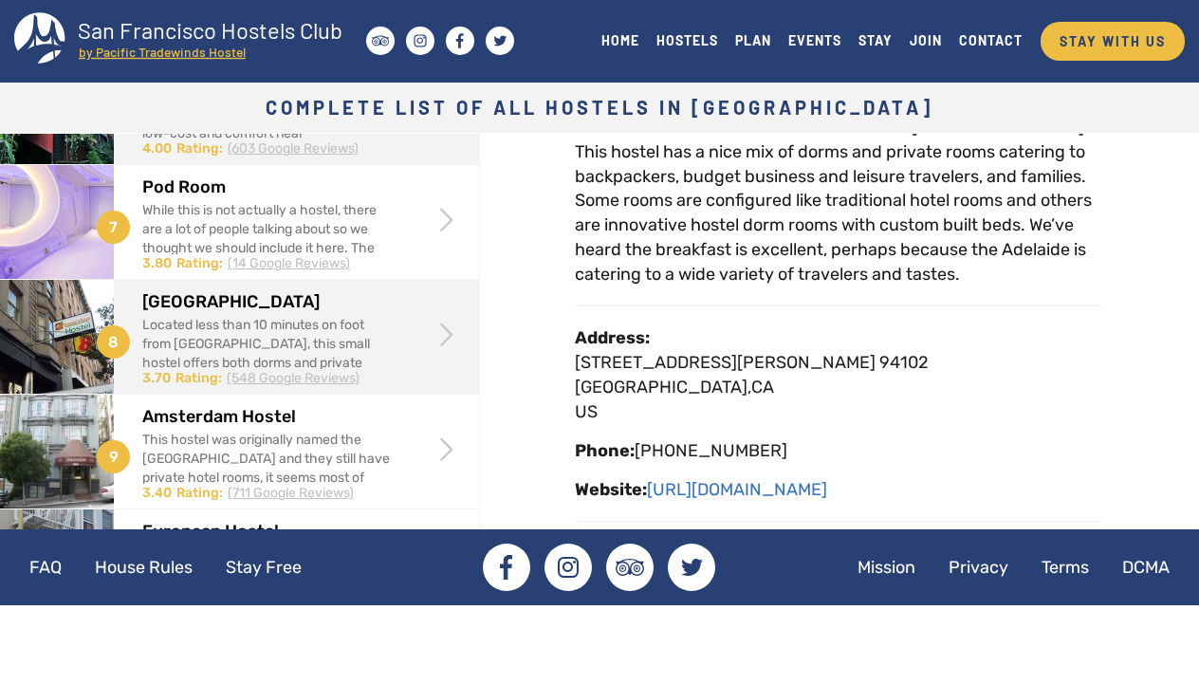
scroll to position [708, 0]
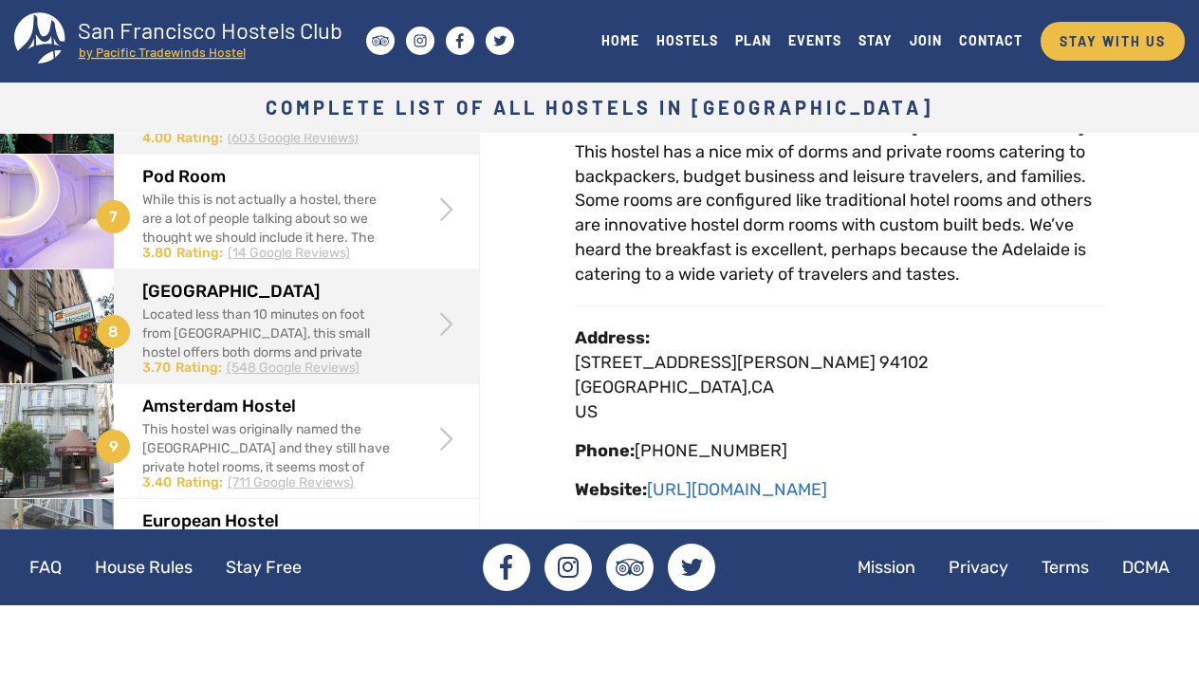
click at [434, 310] on span at bounding box center [447, 324] width 36 height 36
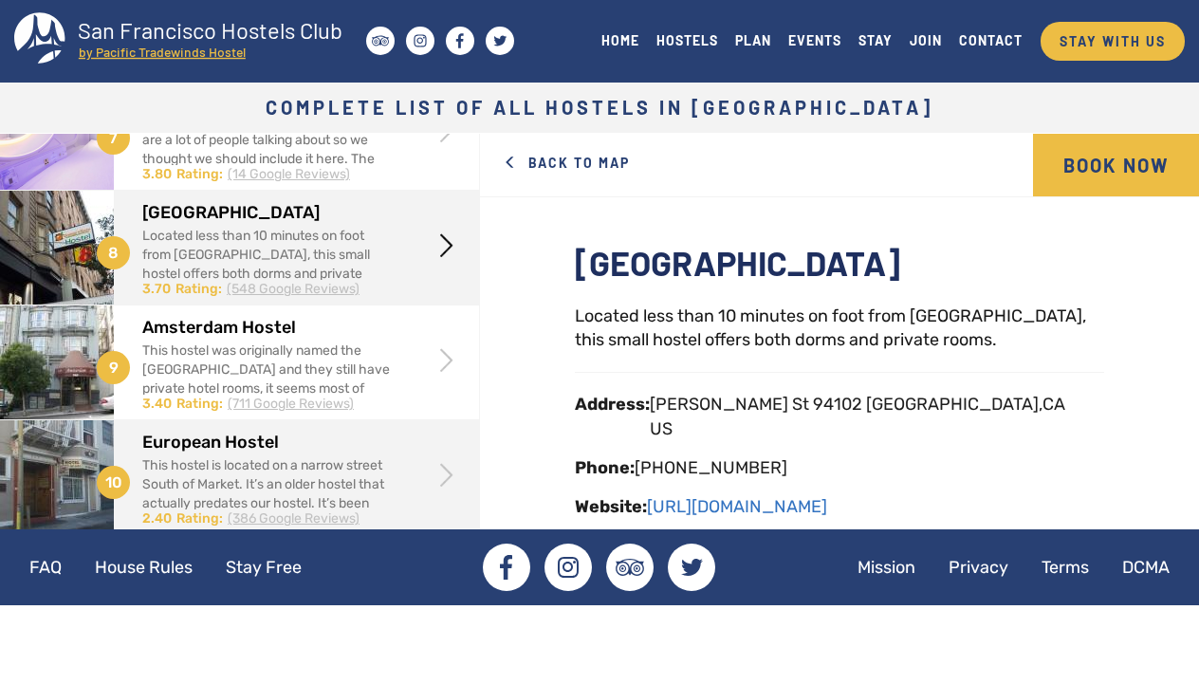
click at [434, 468] on span at bounding box center [447, 475] width 36 height 36
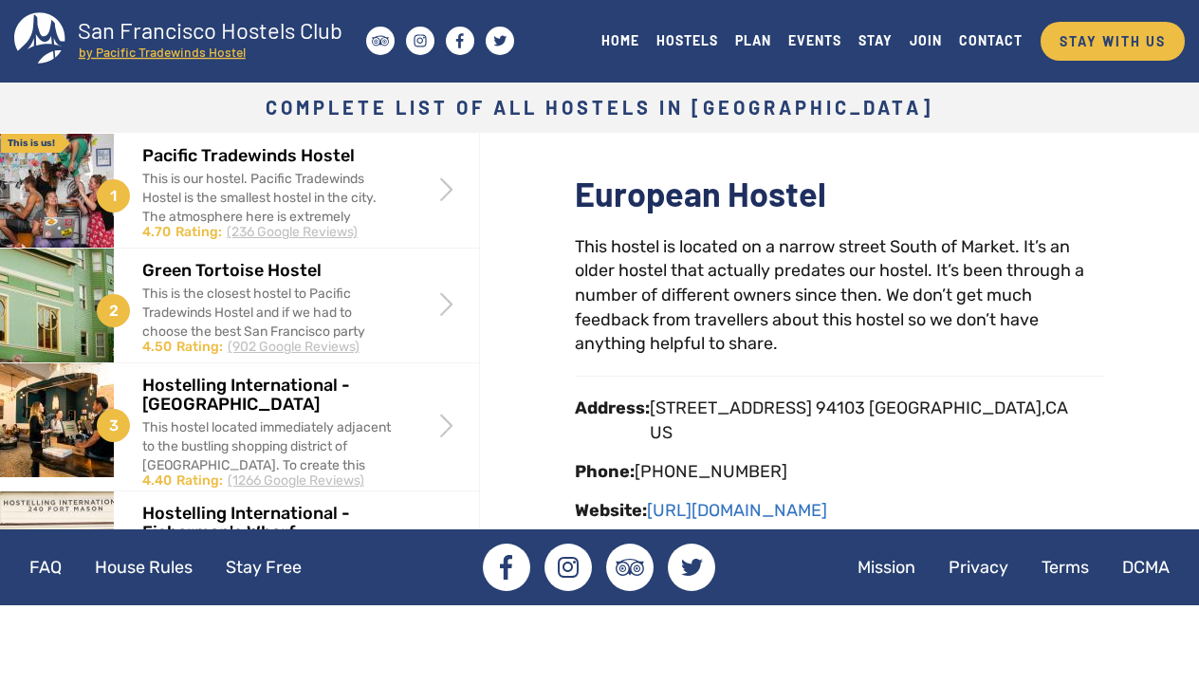
scroll to position [74, 0]
